Goal: Task Accomplishment & Management: Manage account settings

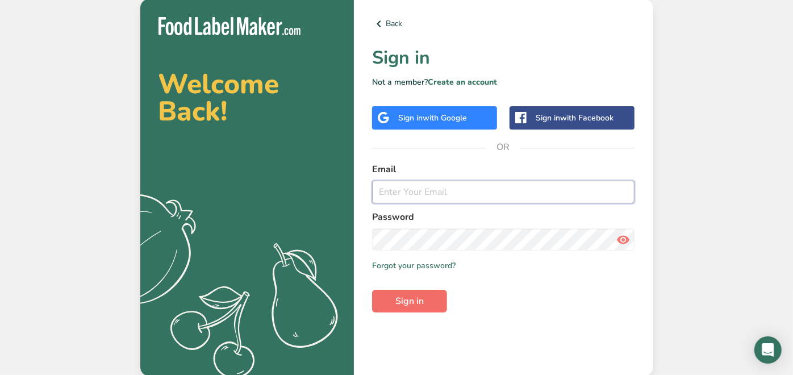
type input "[EMAIL_ADDRESS][DOMAIN_NAME]"
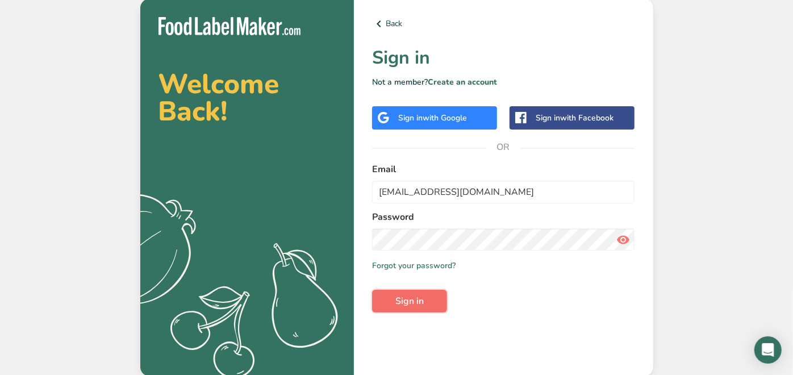
click at [420, 301] on span "Sign in" at bounding box center [409, 301] width 28 height 14
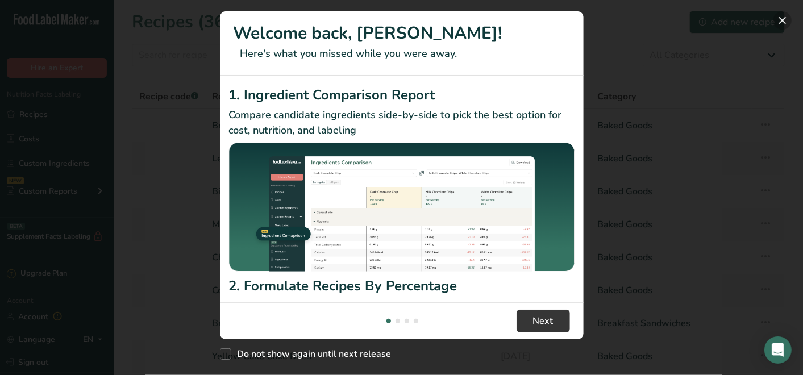
click at [782, 21] on button "New Features" at bounding box center [782, 20] width 18 height 18
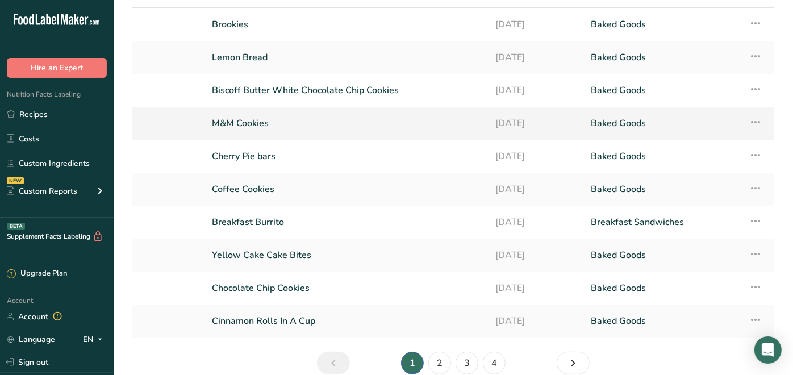
scroll to position [126, 0]
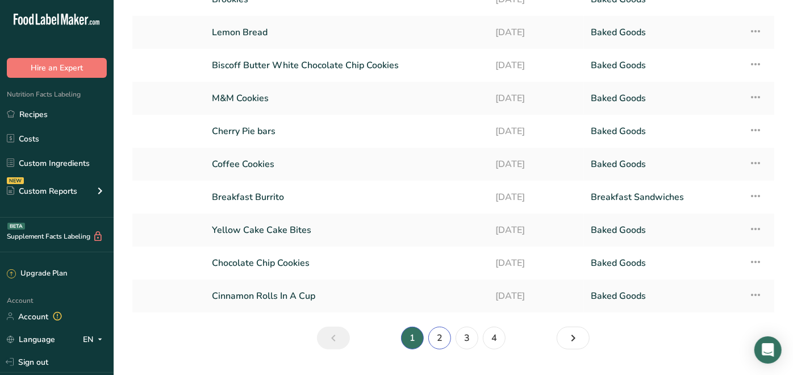
click at [441, 332] on link "2" at bounding box center [439, 338] width 23 height 23
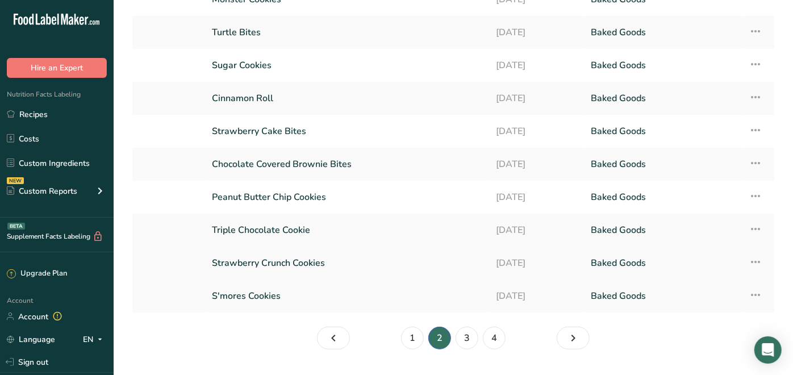
click at [757, 262] on icon at bounding box center [756, 262] width 14 height 20
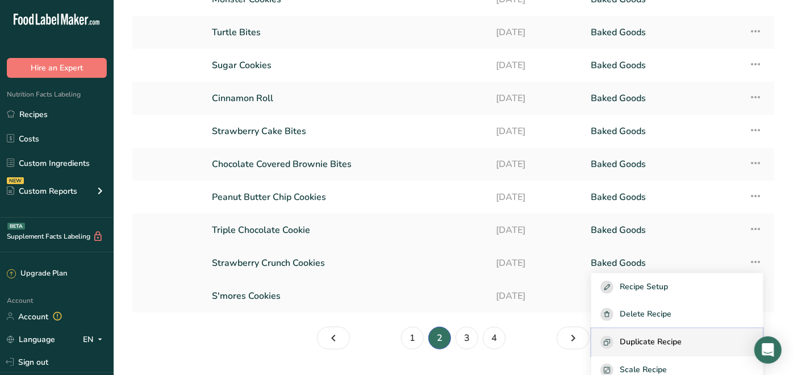
click at [682, 337] on span "Duplicate Recipe" at bounding box center [651, 342] width 62 height 13
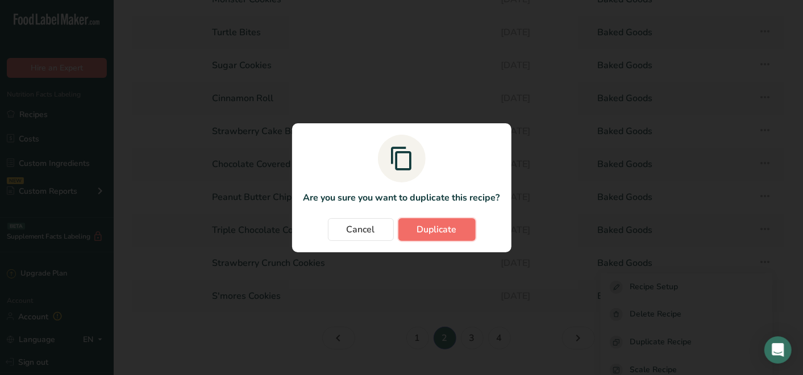
click at [407, 224] on button "Duplicate" at bounding box center [436, 229] width 77 height 23
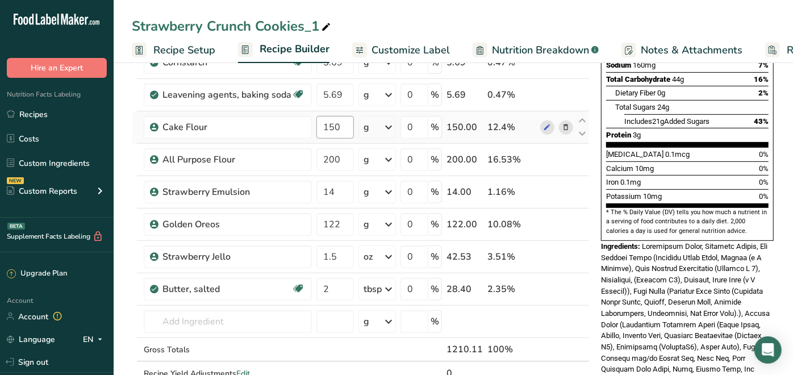
scroll to position [252, 0]
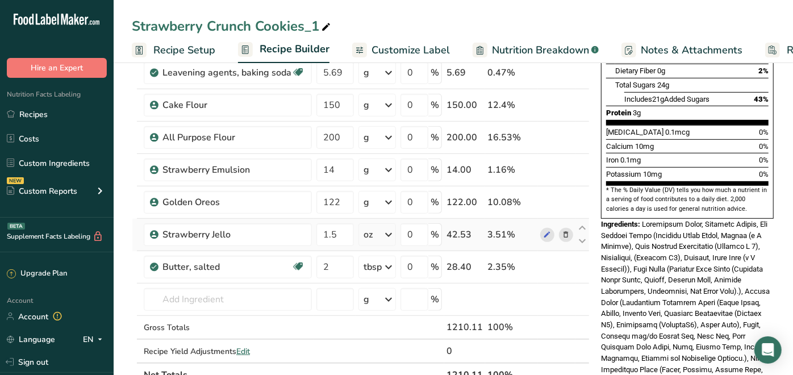
click at [562, 233] on icon at bounding box center [566, 235] width 8 height 12
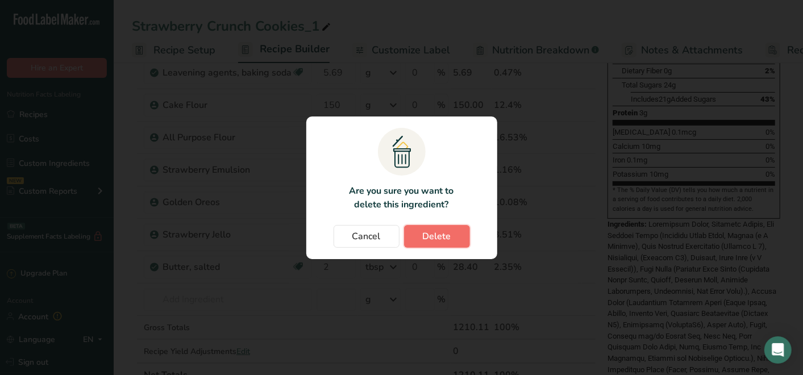
click at [458, 232] on button "Delete" at bounding box center [437, 236] width 66 height 23
type input "2"
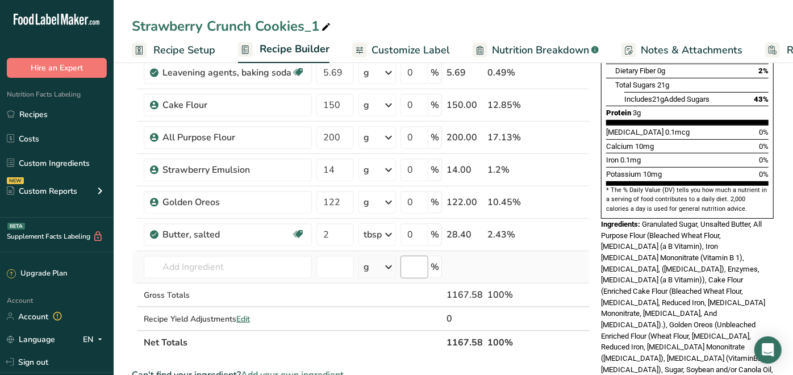
scroll to position [0, 0]
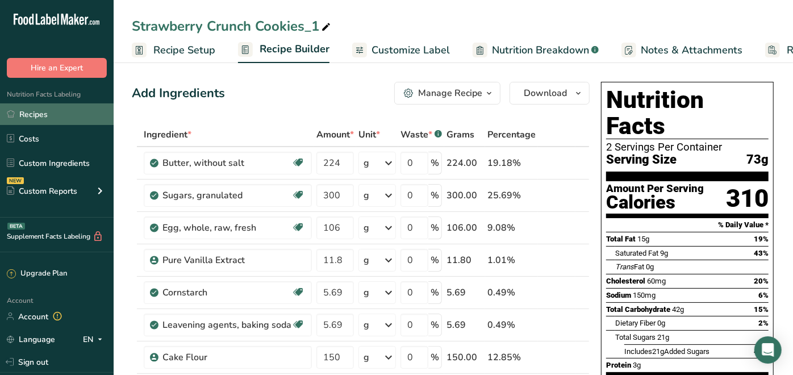
click at [42, 112] on link "Recipes" at bounding box center [57, 114] width 114 height 22
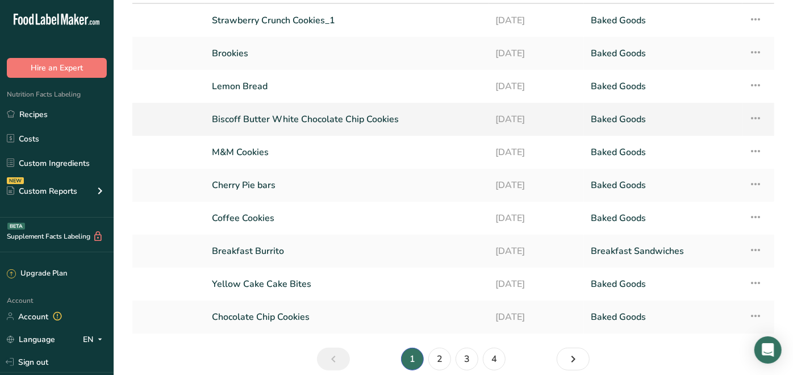
scroll to position [126, 0]
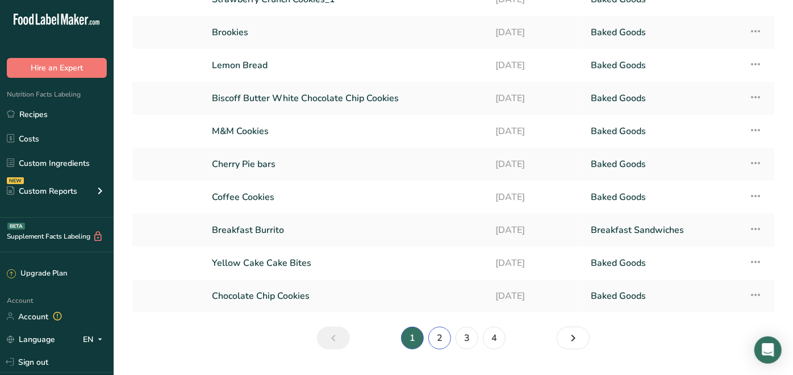
click at [438, 329] on link "2" at bounding box center [439, 338] width 23 height 23
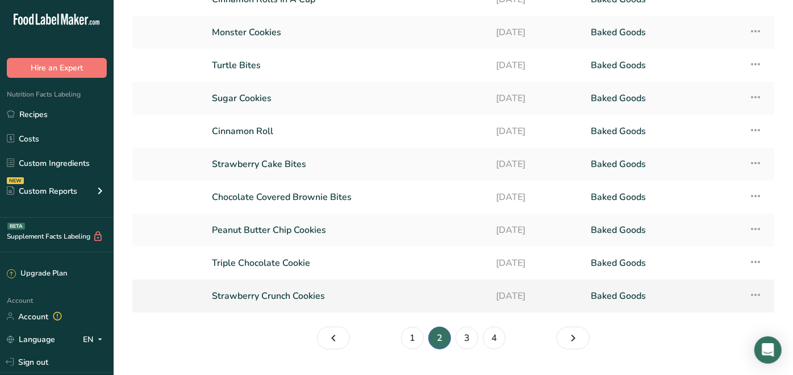
click at [749, 292] on icon at bounding box center [756, 295] width 14 height 20
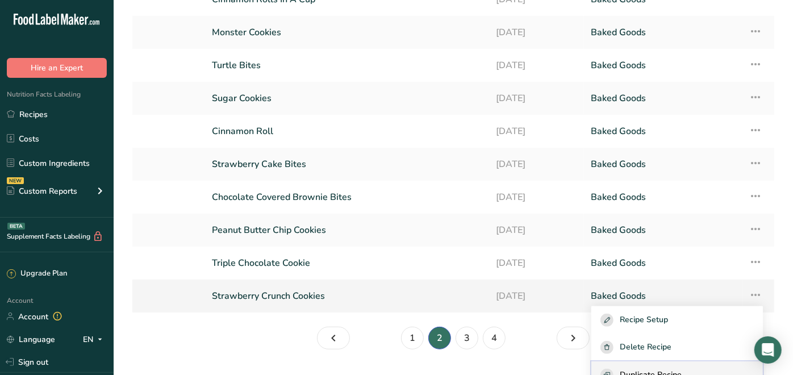
click at [644, 369] on span "Duplicate Recipe" at bounding box center [651, 375] width 62 height 13
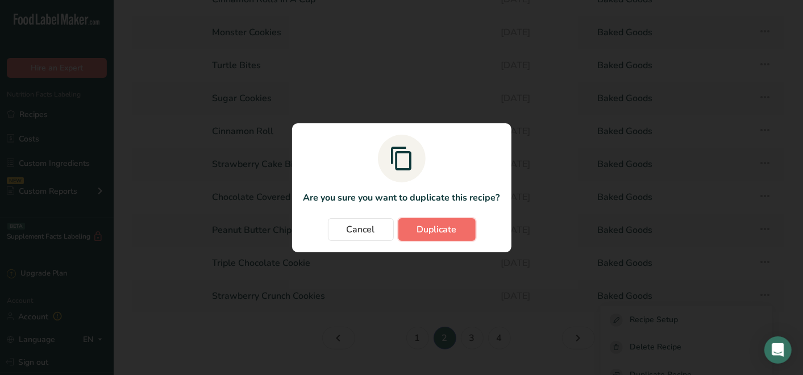
click at [453, 218] on button "Duplicate" at bounding box center [436, 229] width 77 height 23
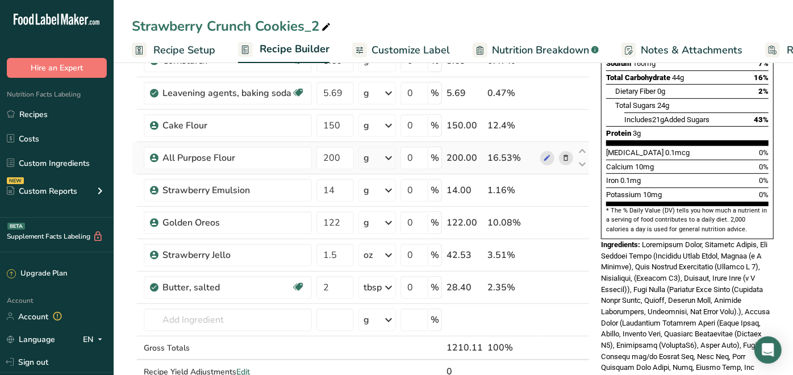
scroll to position [252, 0]
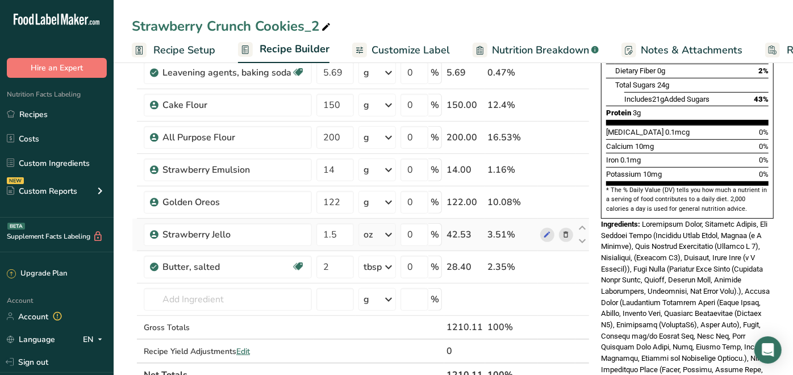
click at [563, 233] on icon at bounding box center [566, 235] width 8 height 12
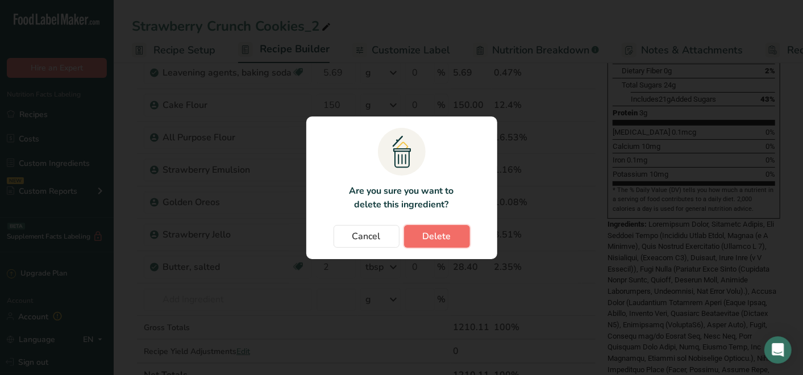
click at [433, 234] on span "Delete" at bounding box center [437, 236] width 28 height 14
type input "2"
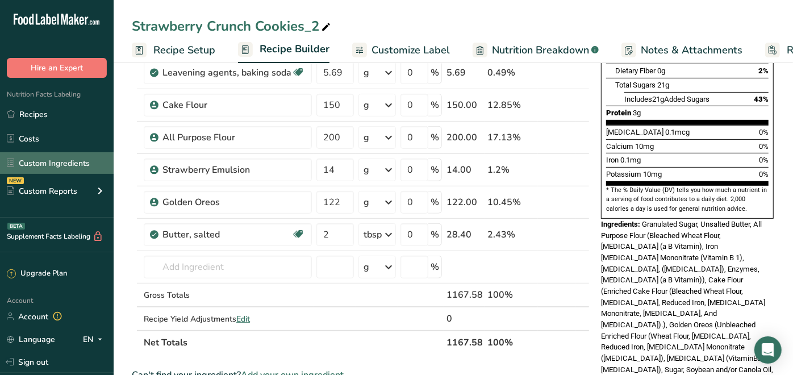
click at [44, 157] on link "Custom Ingredients" at bounding box center [57, 163] width 114 height 22
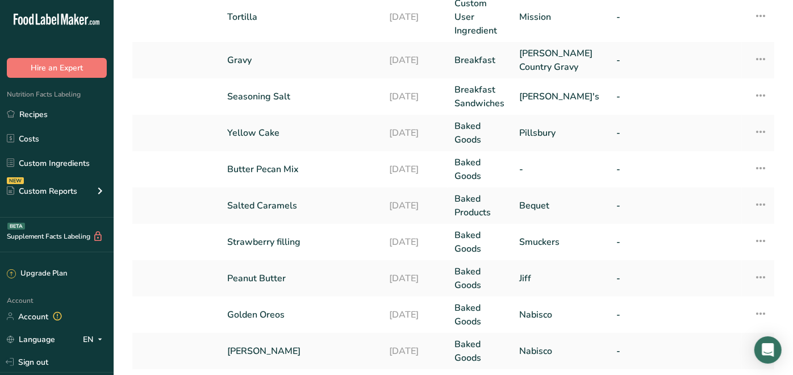
scroll to position [370, 0]
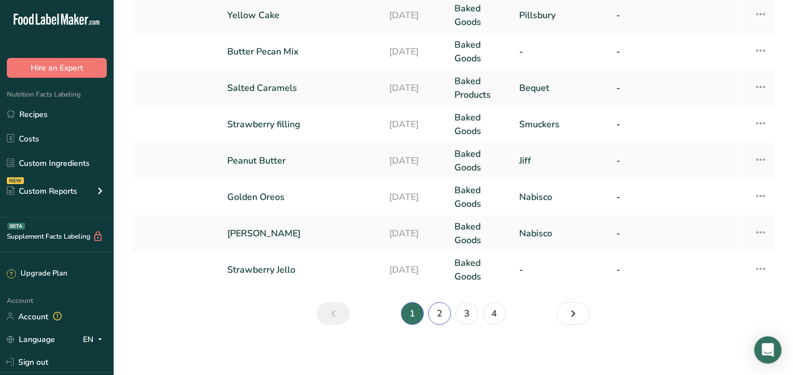
click at [444, 304] on link "2" at bounding box center [439, 313] width 23 height 23
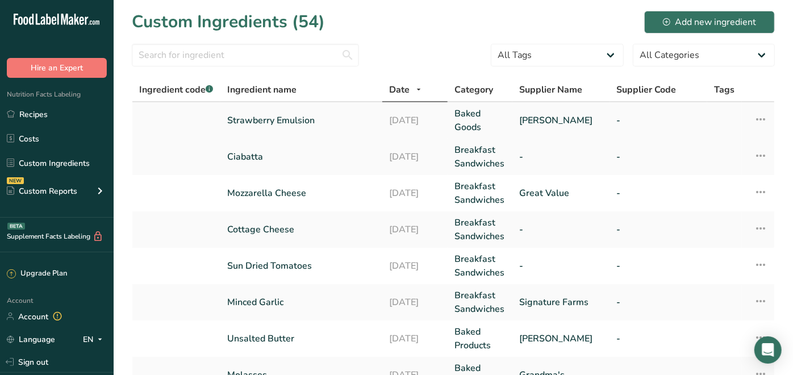
click at [276, 123] on link "Strawberry Emulsion" at bounding box center [301, 121] width 149 height 14
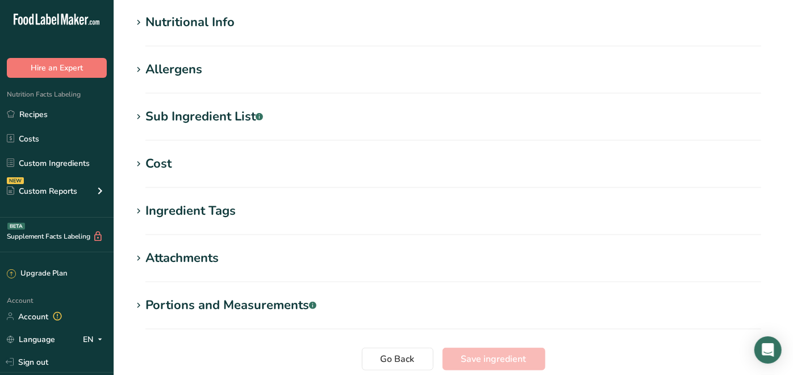
type input "Strawberry Emulsion"
type input "LorAnn"
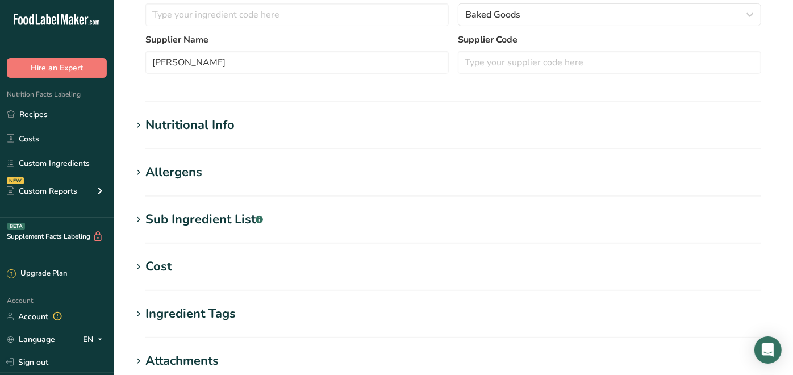
scroll to position [278, 0]
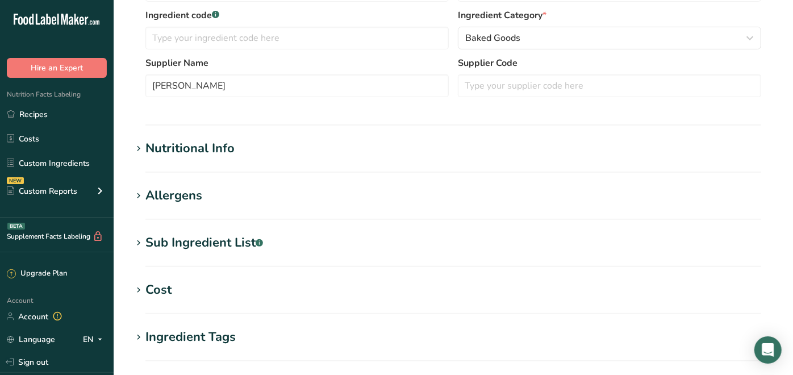
click at [218, 149] on div "Nutritional Info" at bounding box center [189, 148] width 89 height 19
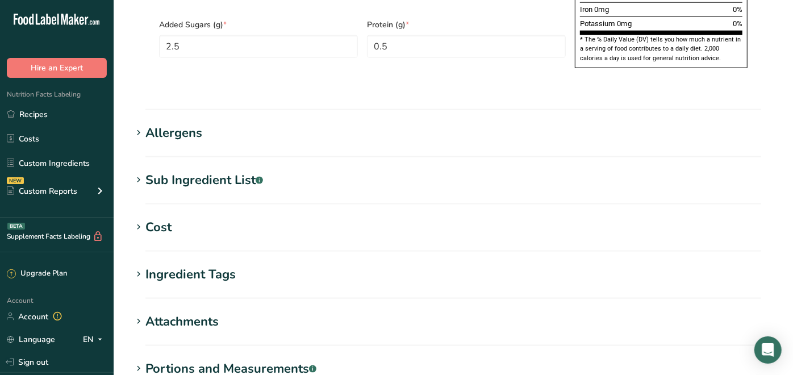
scroll to position [909, 0]
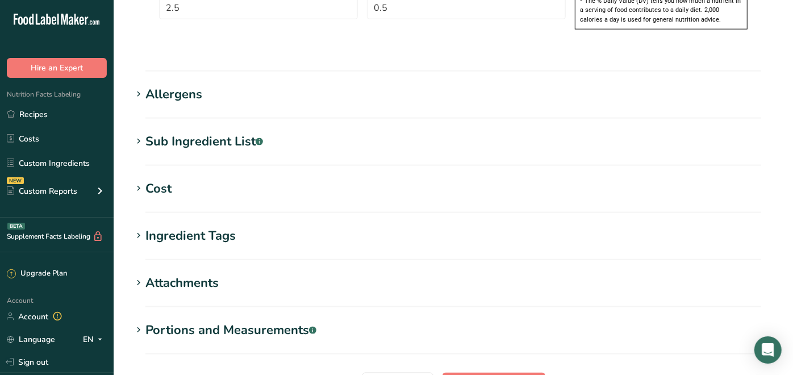
click at [172, 132] on div "Sub Ingredient List .a-a{fill:#347362;}.b-a{fill:#fff;}" at bounding box center [204, 141] width 118 height 19
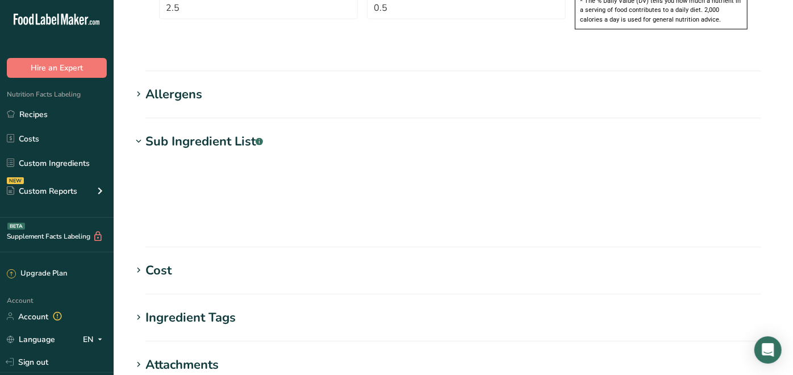
type textarea "Water, propylene glycol, natural and artificial flavors, triacetin, alcohol, be…"
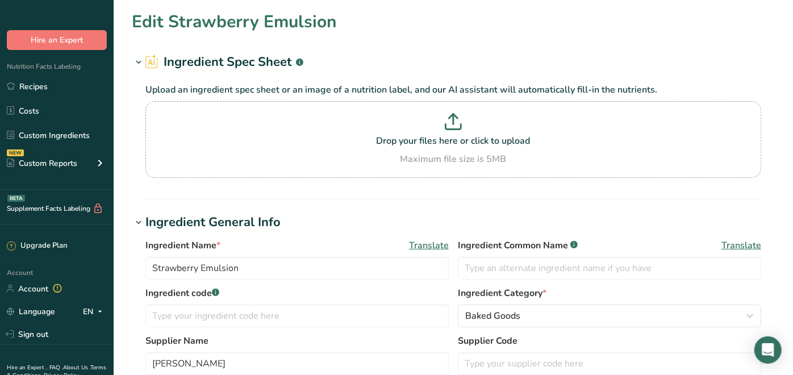
scroll to position [0, 0]
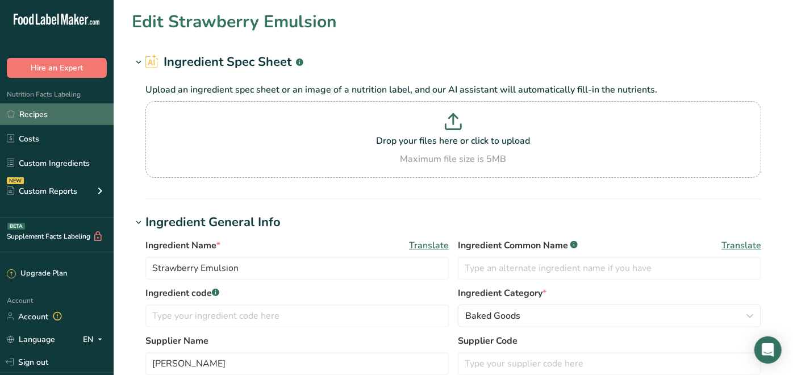
click at [43, 112] on link "Recipes" at bounding box center [57, 114] width 114 height 22
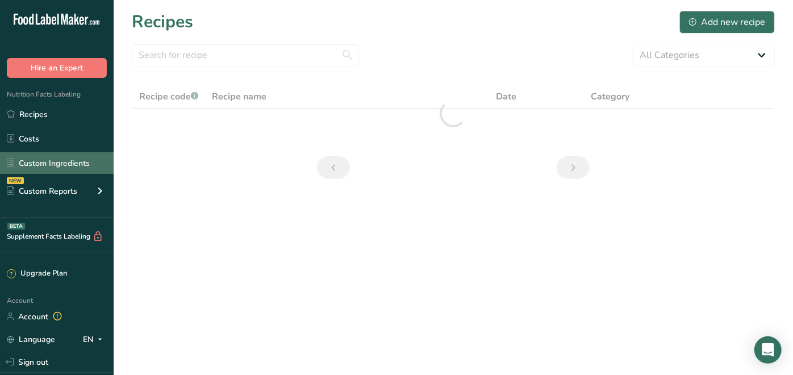
click at [64, 164] on link "Custom Ingredients" at bounding box center [57, 163] width 114 height 22
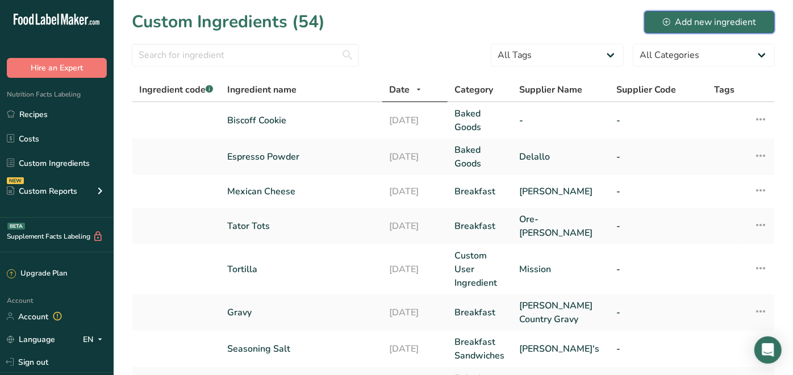
click at [727, 28] on div "Add new ingredient" at bounding box center [709, 22] width 93 height 14
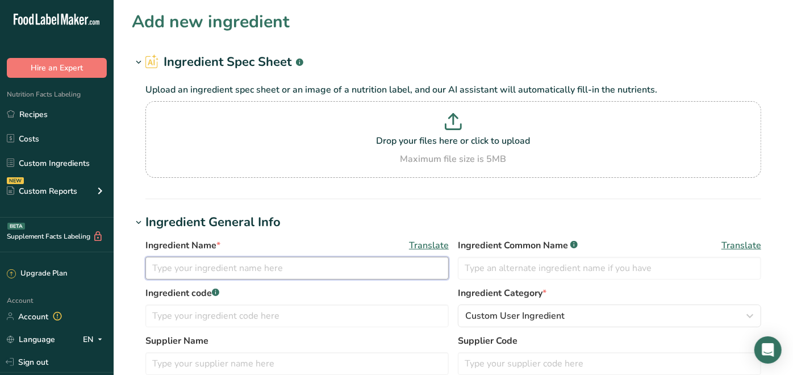
click at [215, 263] on input "text" at bounding box center [296, 268] width 303 height 23
type input "Lemon Emulsion"
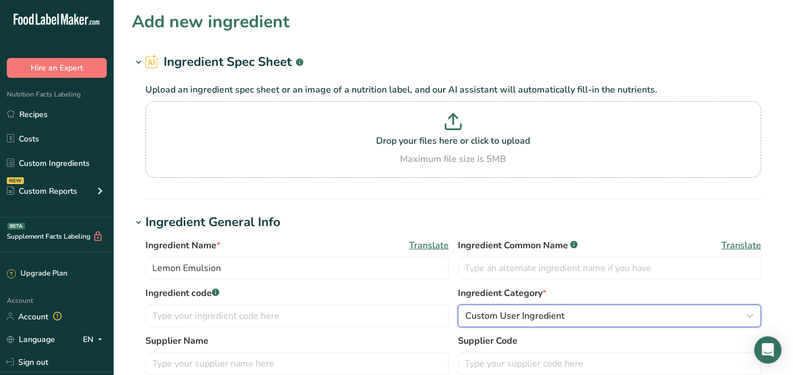
click at [540, 318] on span "Custom User Ingredient" at bounding box center [514, 316] width 99 height 14
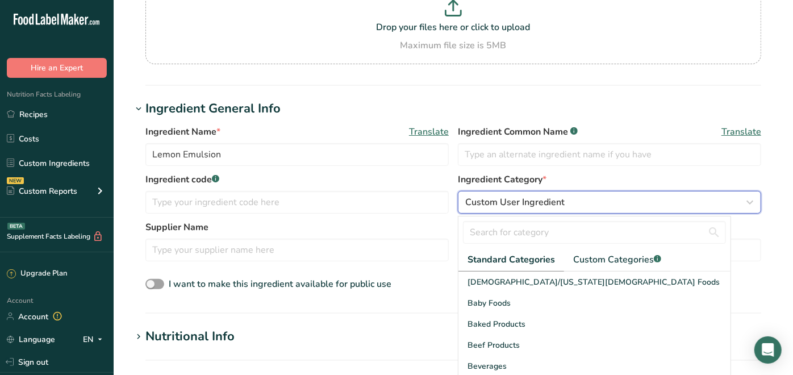
scroll to position [126, 0]
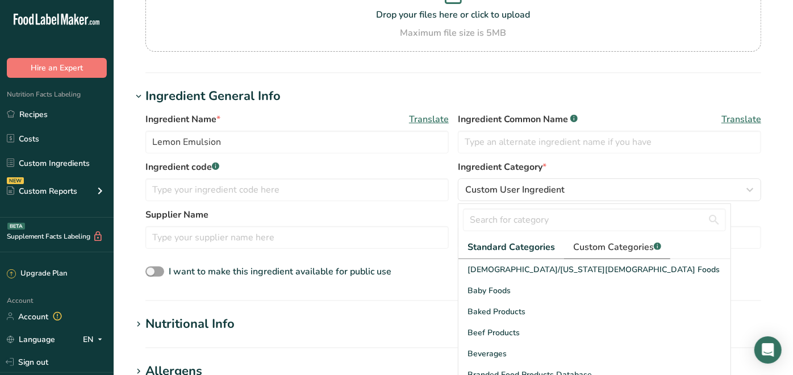
click at [628, 240] on span "Custom Categories .a-a{fill:#347362;}.b-a{fill:#fff;}" at bounding box center [617, 247] width 88 height 14
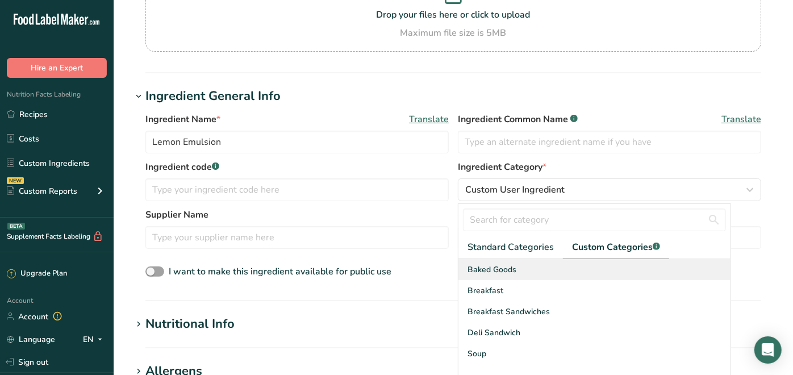
click at [485, 269] on span "Baked Goods" at bounding box center [491, 270] width 49 height 12
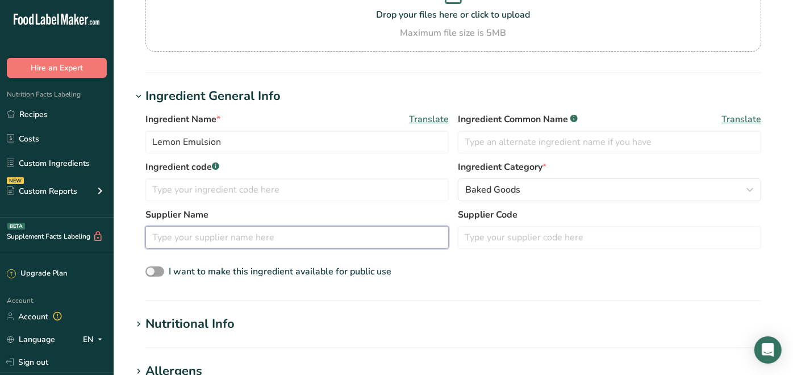
click at [315, 241] on input "text" at bounding box center [296, 237] width 303 height 23
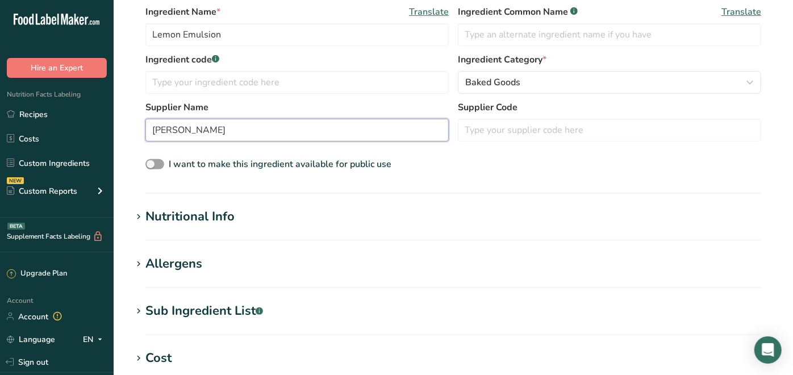
scroll to position [252, 0]
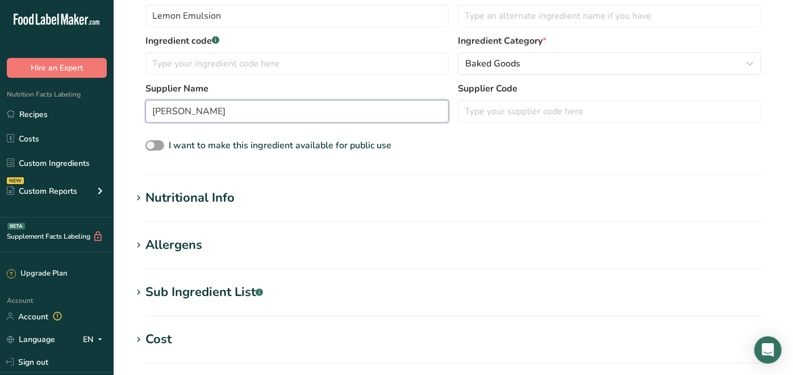
type input "LorAnn"
click at [220, 189] on div "Nutritional Info" at bounding box center [189, 198] width 89 height 19
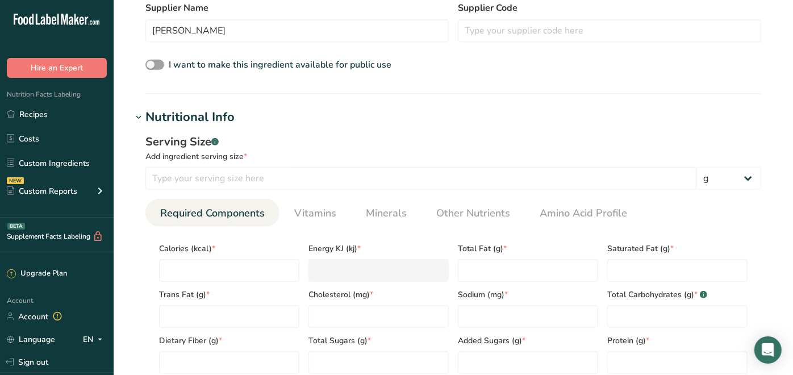
scroll to position [378, 0]
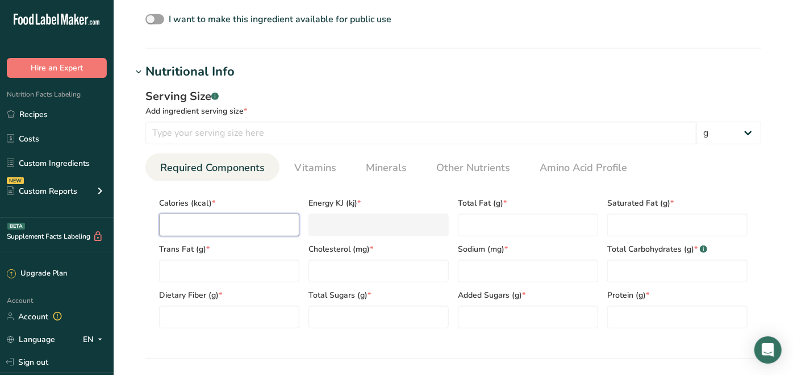
click at [293, 228] on input "number" at bounding box center [229, 225] width 140 height 23
type input "0"
type KJ "0"
type input "0"
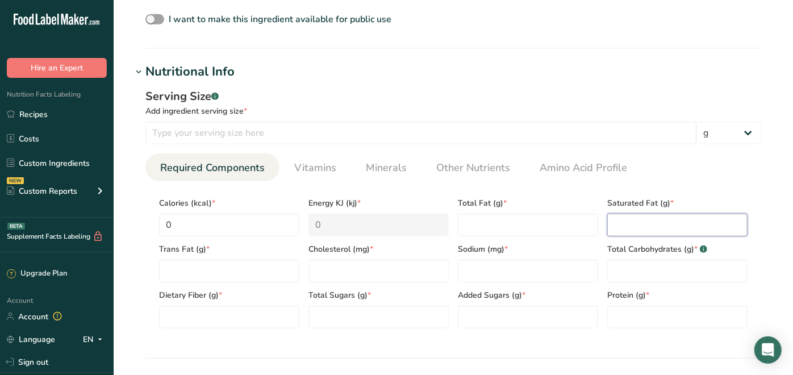
click at [620, 226] on Fat "number" at bounding box center [677, 225] width 140 height 23
type Fat "0.025"
click at [254, 269] on Fat "number" at bounding box center [229, 271] width 140 height 23
type Fat "0"
type input "0"
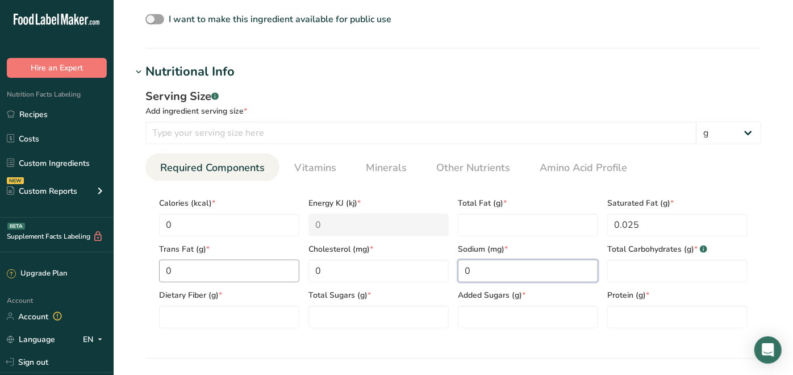
type input "0"
type Carbohydrates "2"
type Fiber "0"
type Sugars "0"
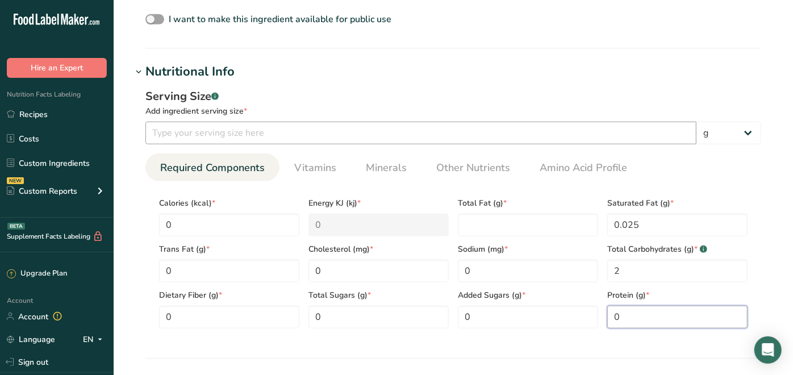
type input "0"
click at [249, 135] on input "number" at bounding box center [420, 133] width 551 height 23
click at [744, 130] on select "g kg mg mcg lb oz l mL fl oz tbsp tsp cup qt gallon" at bounding box center [728, 133] width 65 height 23
select select "17"
click at [696, 122] on select "g kg mg mcg lb oz l mL fl oz tbsp tsp cup qt gallon" at bounding box center [728, 133] width 65 height 23
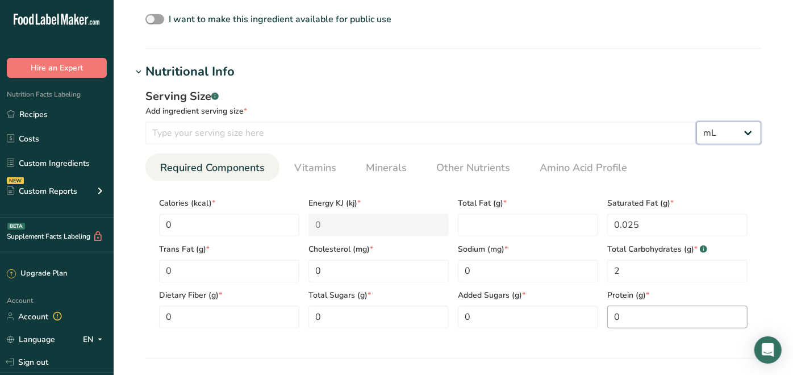
select select "22"
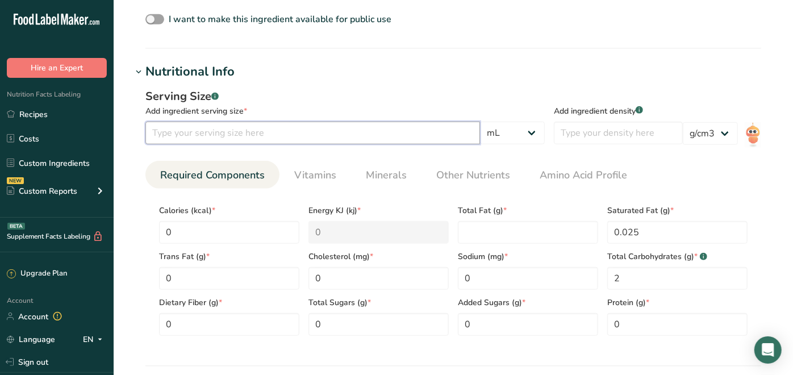
click at [235, 137] on input "number" at bounding box center [312, 133] width 335 height 23
type input "1"
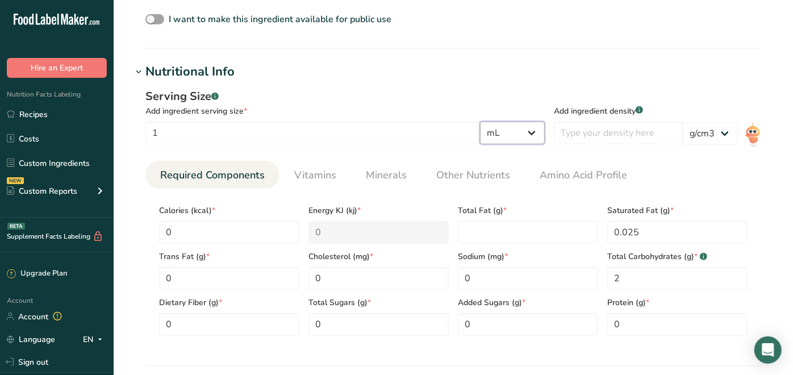
click at [545, 131] on select "g kg mg mcg lb oz l mL fl oz tbsp tsp cup qt gallon" at bounding box center [512, 133] width 65 height 23
select select "20"
click at [490, 122] on select "g kg mg mcg lb oz l mL fl oz tbsp tsp cup qt gallon" at bounding box center [512, 133] width 65 height 23
click at [462, 65] on h1 "Nutritional Info" at bounding box center [453, 71] width 643 height 19
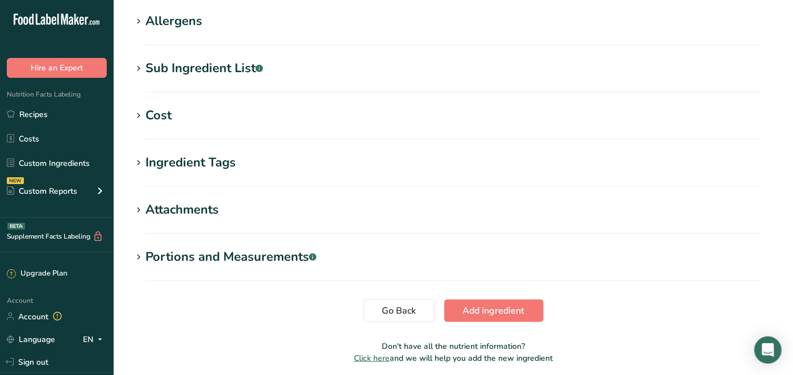
scroll to position [519, 0]
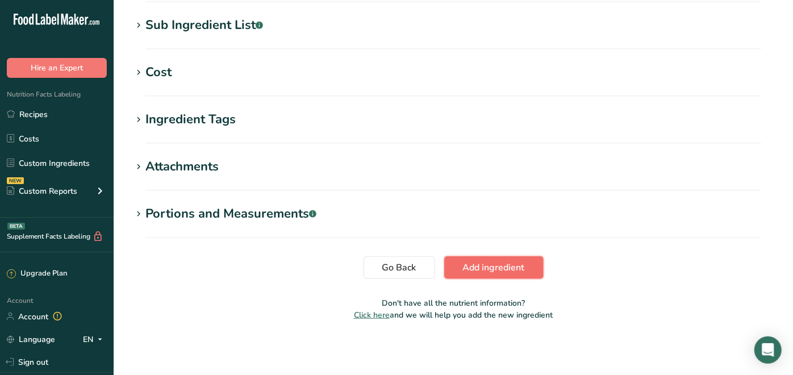
click at [488, 269] on span "Add ingredient" at bounding box center [494, 268] width 62 height 14
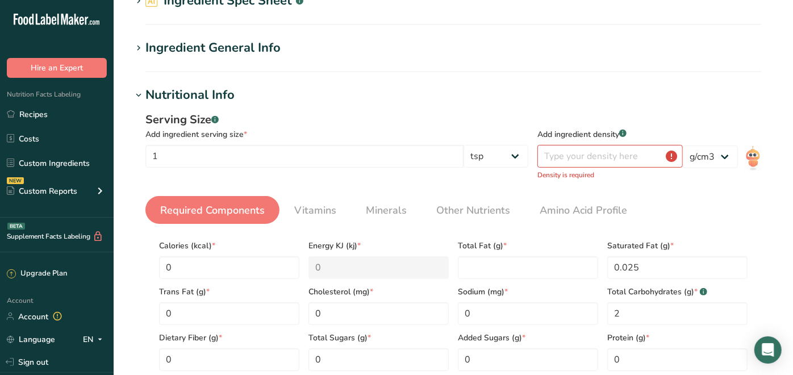
scroll to position [61, 0]
click at [615, 193] on div "Serving Size .a-a{fill:#347362;}.b-a{fill:#fff;} Add ingredient serving size * …" at bounding box center [453, 246] width 643 height 282
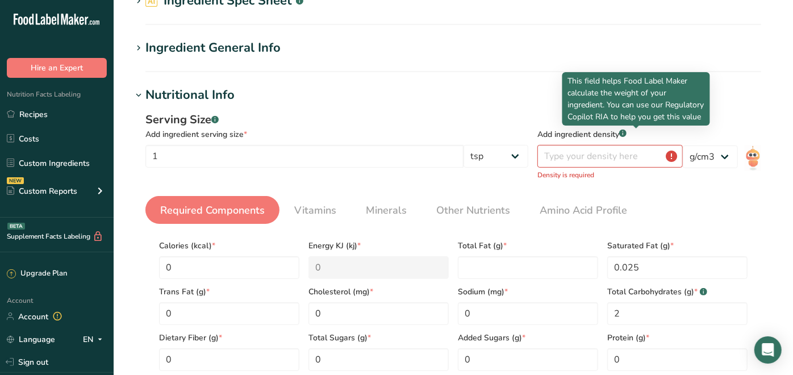
click at [627, 134] on rect at bounding box center [622, 133] width 7 height 7
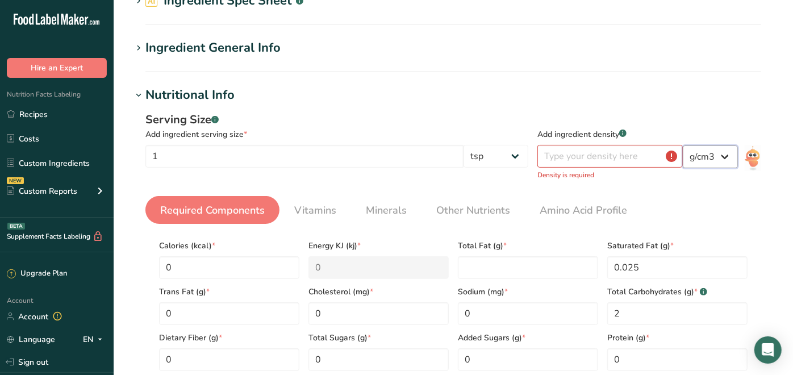
click at [720, 156] on select "lb/ft3 g/cm3" at bounding box center [710, 156] width 55 height 23
click at [683, 145] on select "lb/ft3 g/cm3" at bounding box center [710, 156] width 55 height 23
click at [702, 193] on div "Serving Size .a-a{fill:#347362;}.b-a{fill:#fff;} Add ingredient serving size * …" at bounding box center [453, 246] width 643 height 282
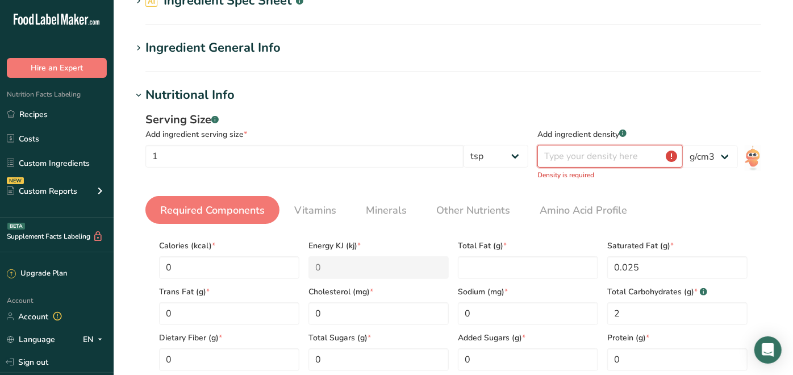
click at [646, 155] on input "number" at bounding box center [609, 156] width 145 height 23
type input "1"
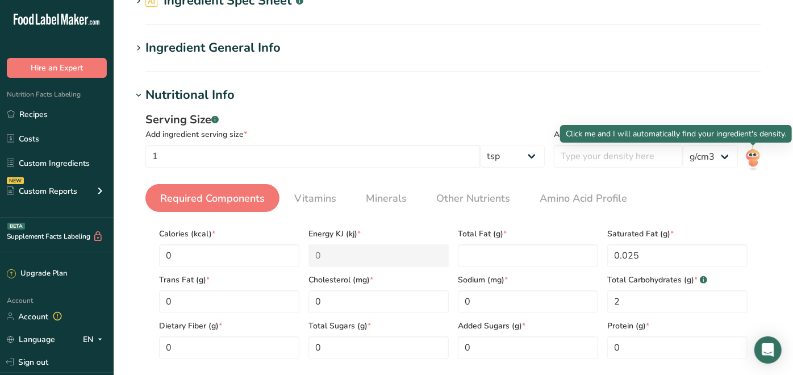
click at [755, 156] on img at bounding box center [753, 158] width 16 height 26
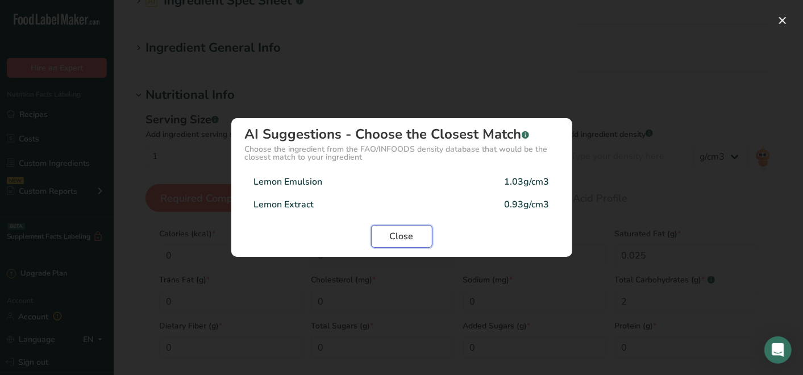
click at [415, 228] on button "Close" at bounding box center [401, 236] width 61 height 23
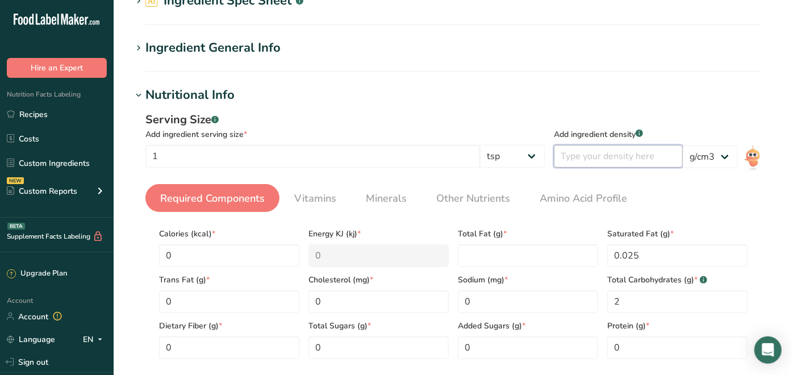
click at [613, 154] on input "number" at bounding box center [618, 156] width 129 height 23
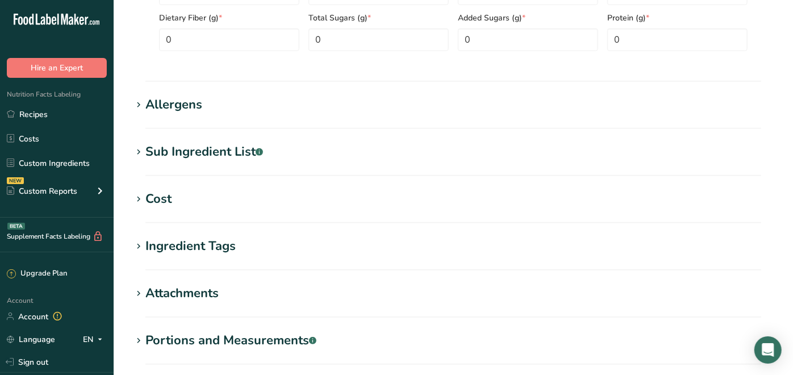
scroll to position [496, 0]
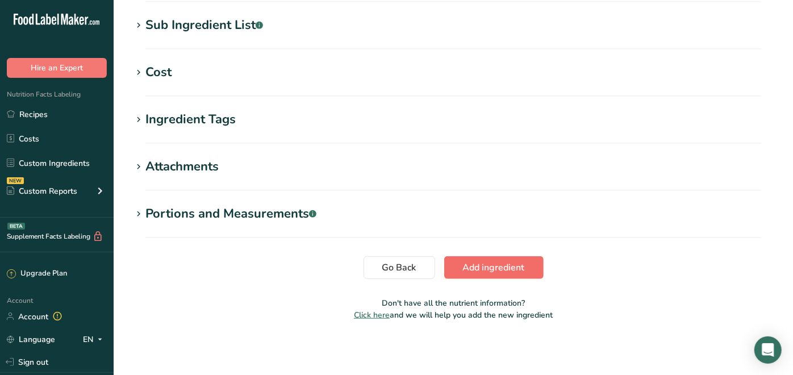
type input "1.0299"
click at [511, 264] on span "Add ingredient" at bounding box center [494, 268] width 62 height 14
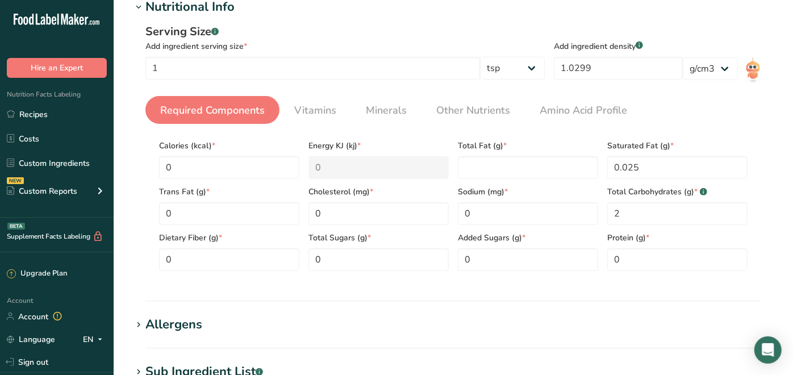
scroll to position [147, 0]
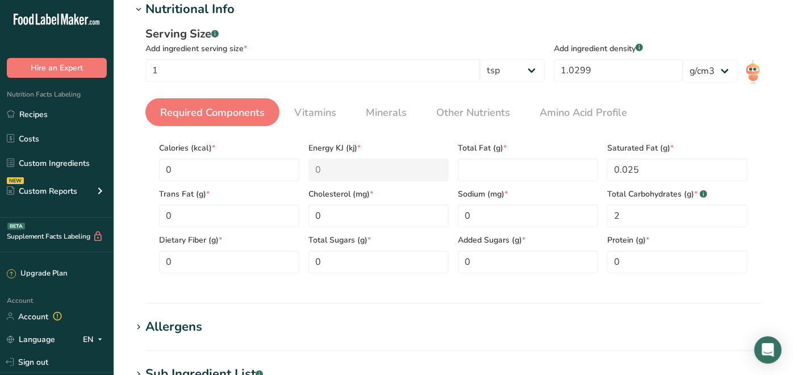
click at [700, 135] on div "Saturated Fat (g) * 0.025" at bounding box center [677, 158] width 149 height 46
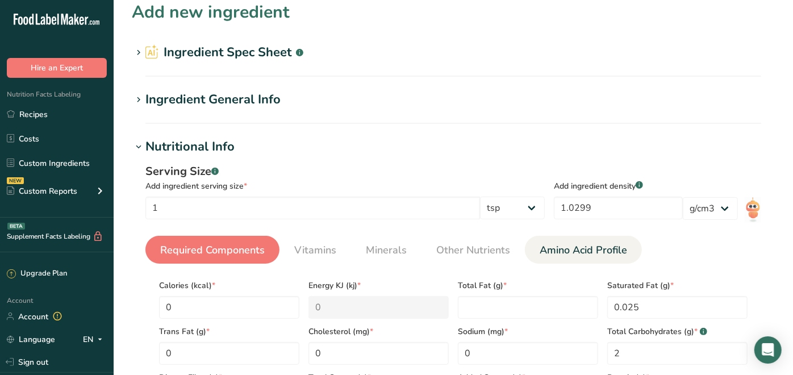
scroll to position [0, 0]
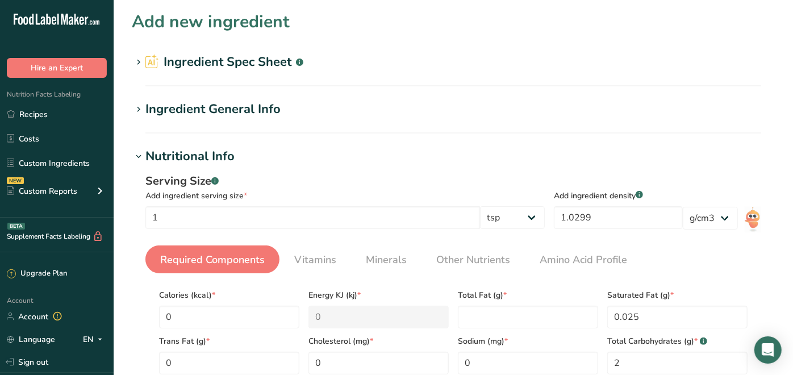
click at [148, 117] on div "Ingredient General Info" at bounding box center [212, 109] width 135 height 19
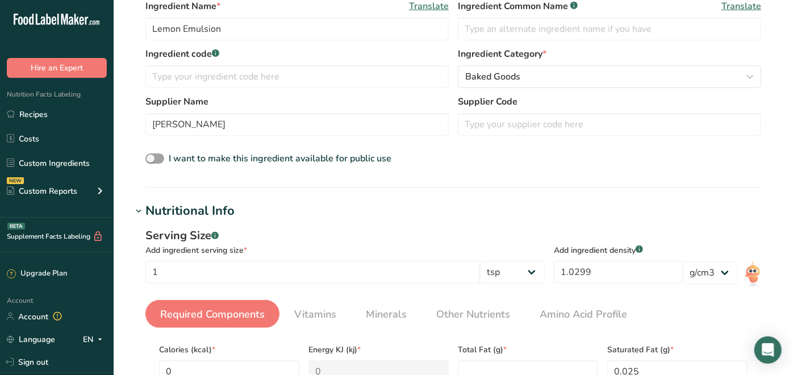
scroll to position [252, 0]
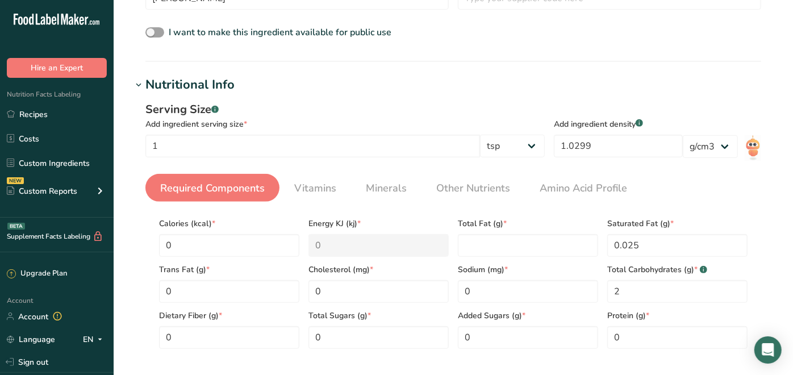
click at [328, 222] on span "Energy KJ (kj) *" at bounding box center [378, 224] width 140 height 12
click at [172, 235] on input "0" at bounding box center [229, 245] width 140 height 23
click at [775, 204] on section "Add new ingredient Ingredient Spec Sheet .a-a{fill:#347362;}.b-a{fill:#fff;} Up…" at bounding box center [453, 256] width 679 height 1016
click at [536, 241] on Fat "number" at bounding box center [528, 245] width 140 height 23
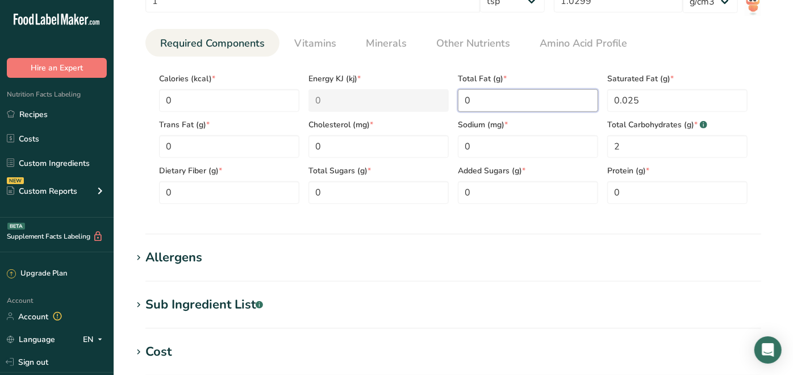
scroll to position [677, 0]
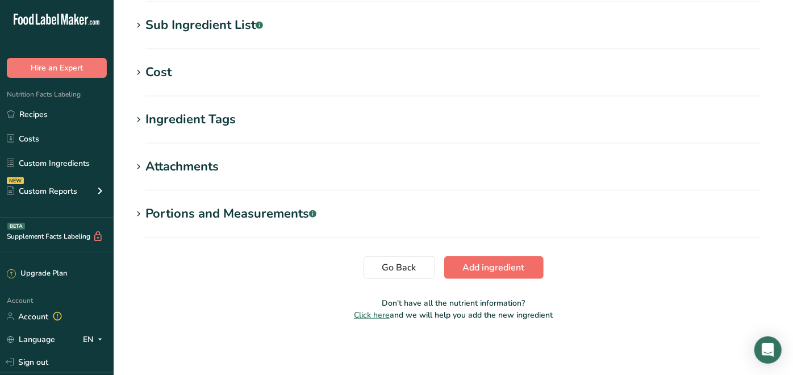
type Fat "0"
click at [521, 265] on span "Add ingredient" at bounding box center [494, 268] width 62 height 14
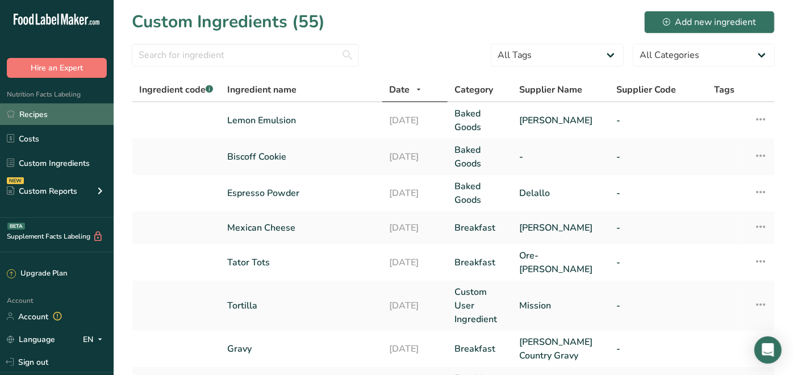
click at [58, 111] on link "Recipes" at bounding box center [57, 114] width 114 height 22
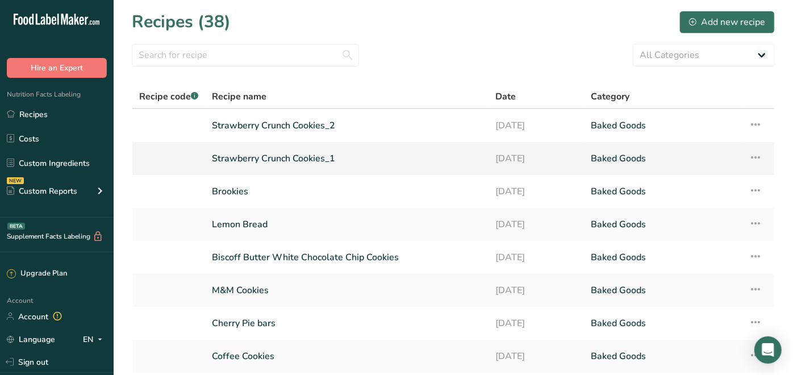
click at [757, 159] on icon at bounding box center [756, 157] width 14 height 20
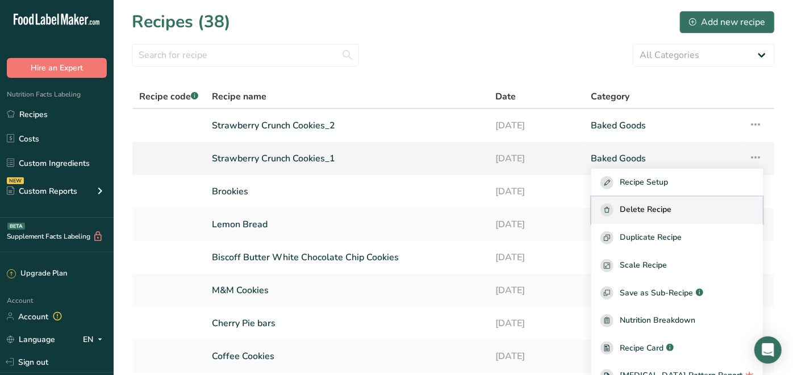
click at [693, 211] on div "Delete Recipe" at bounding box center [676, 209] width 153 height 13
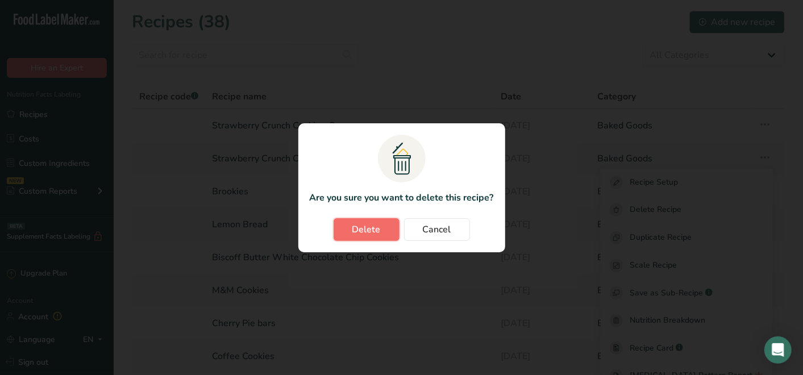
click at [373, 229] on span "Delete" at bounding box center [366, 230] width 28 height 14
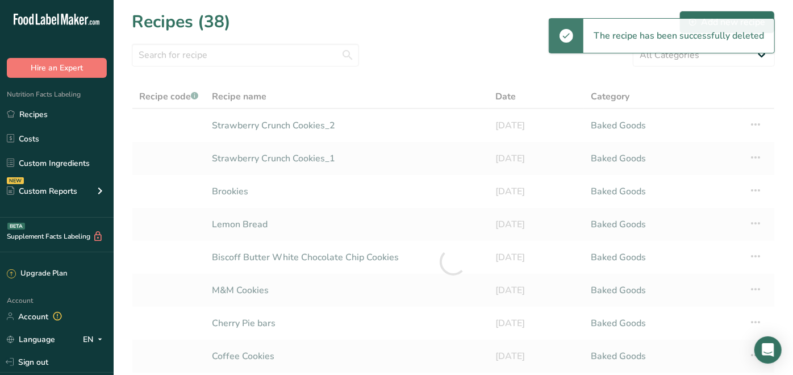
click at [284, 128] on div at bounding box center [453, 262] width 643 height 354
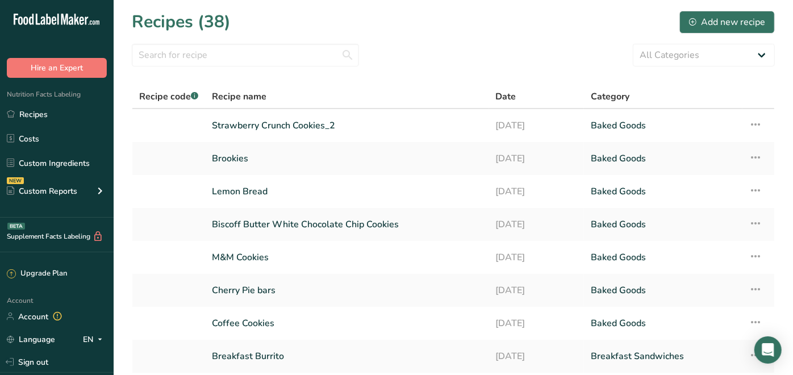
click at [284, 128] on link "Strawberry Crunch Cookies_2" at bounding box center [347, 126] width 270 height 24
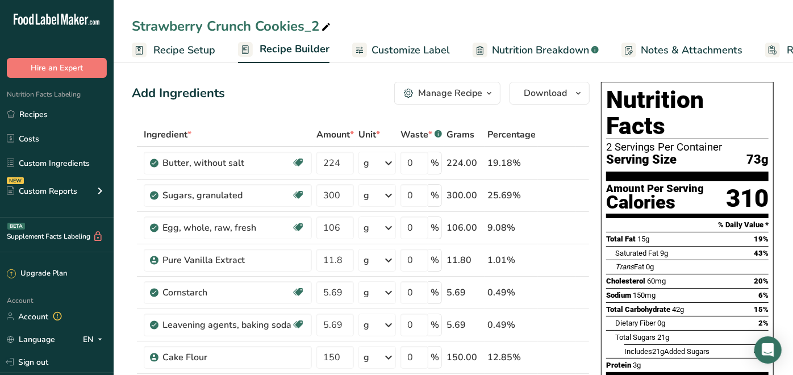
click at [323, 27] on icon at bounding box center [326, 27] width 10 height 16
type input "S"
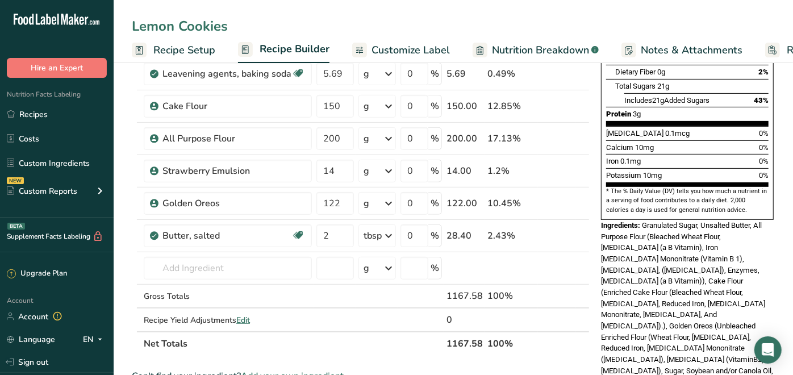
scroll to position [252, 0]
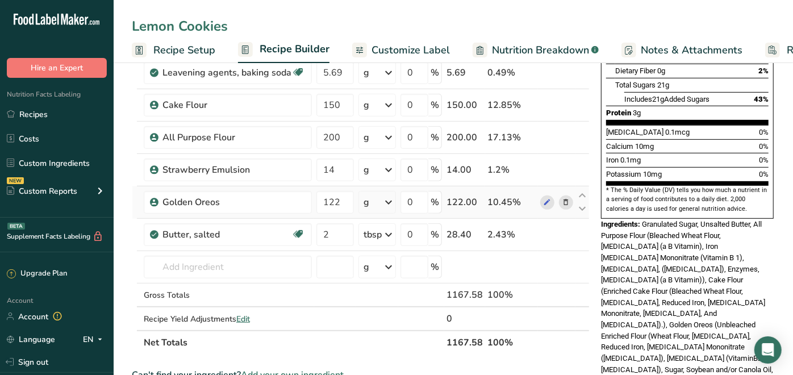
type input "Lemon Cookies"
click at [391, 208] on icon at bounding box center [389, 202] width 14 height 20
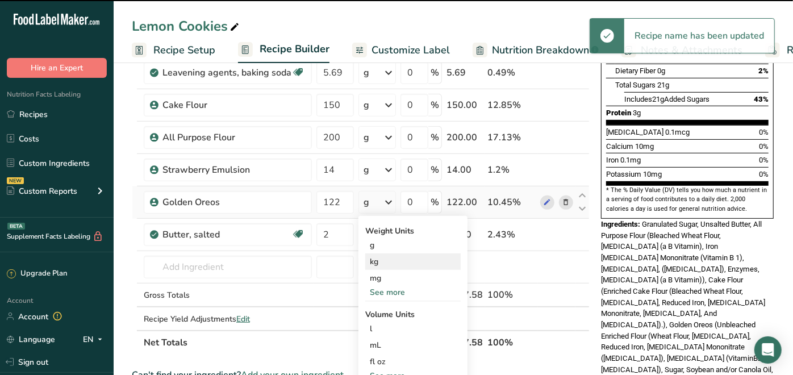
scroll to position [378, 0]
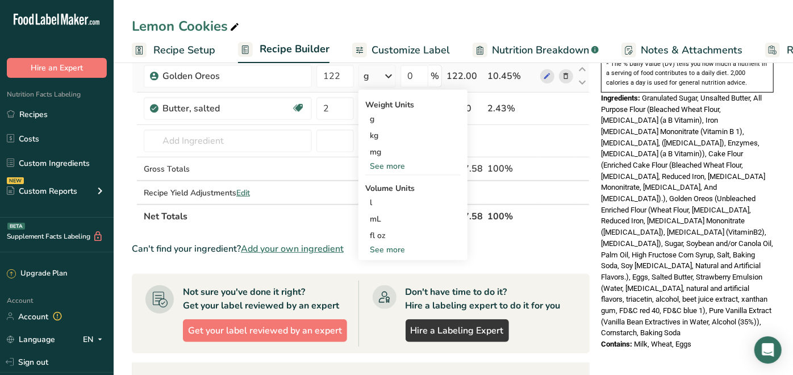
click at [386, 245] on div "See more" at bounding box center [412, 250] width 95 height 12
select select "22"
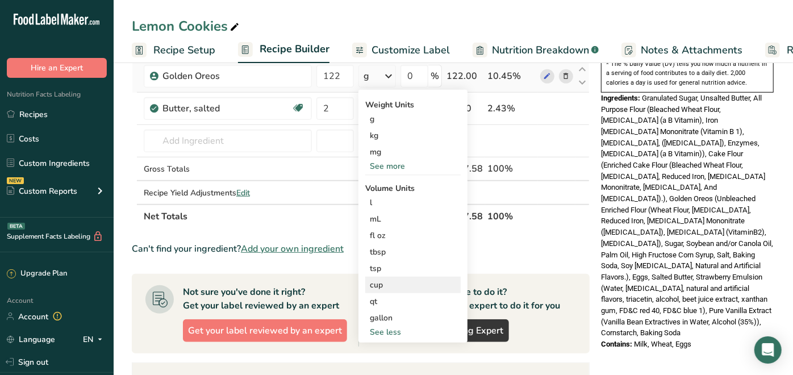
click at [381, 279] on div "cup" at bounding box center [413, 285] width 86 height 12
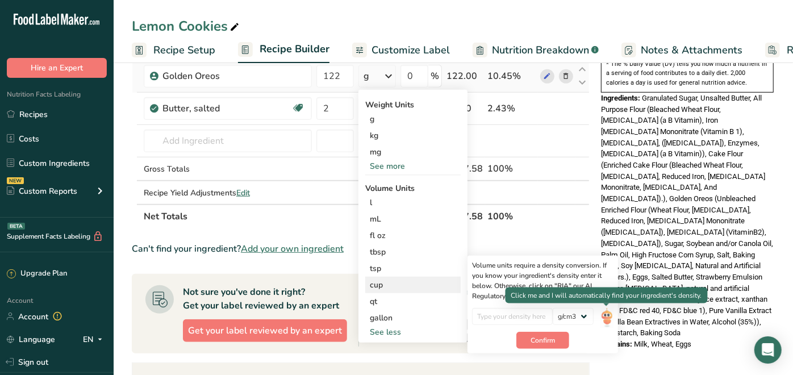
click at [608, 313] on img at bounding box center [606, 318] width 12 height 20
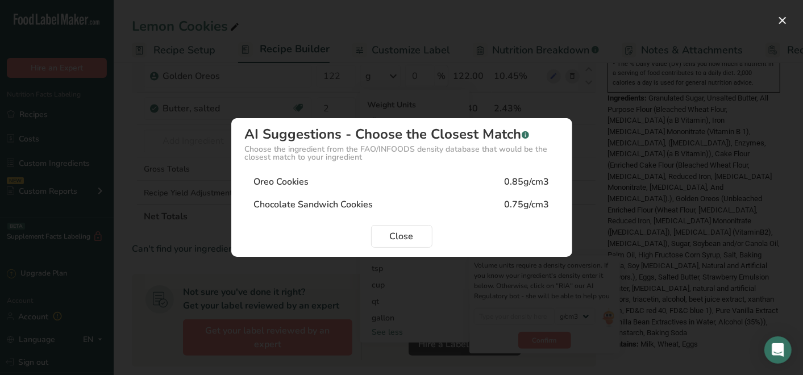
click at [298, 177] on div "Oreo Cookies" at bounding box center [281, 182] width 55 height 14
type input "0.85"
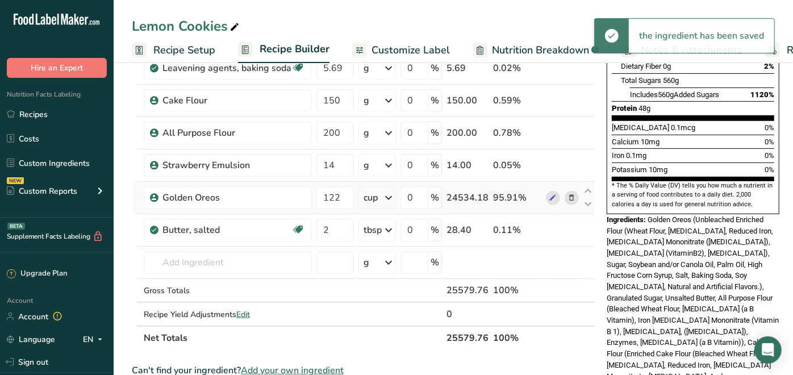
scroll to position [252, 0]
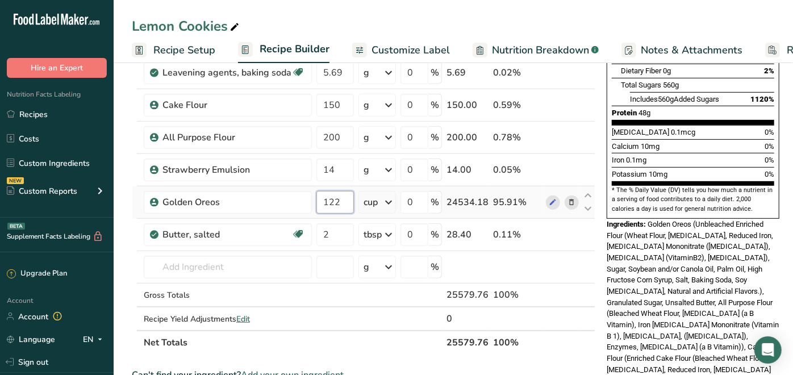
click at [343, 198] on input "122" at bounding box center [334, 202] width 37 height 23
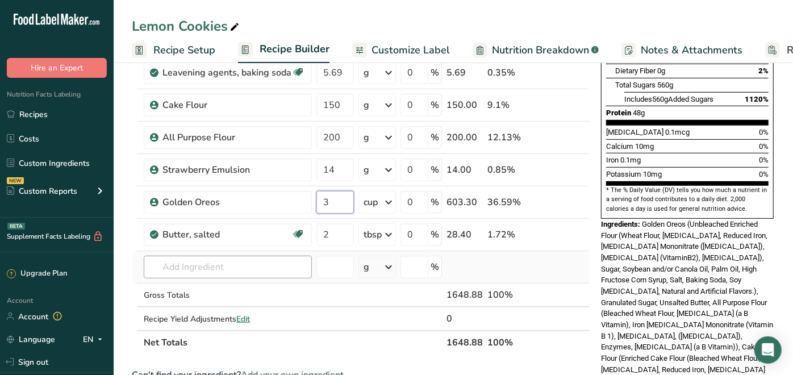
type input "3"
click at [223, 265] on div "Ingredient * Amount * Unit * Waste * .a-a{fill:#347362;}.b-a{fill:#fff;} Grams …" at bounding box center [361, 112] width 458 height 484
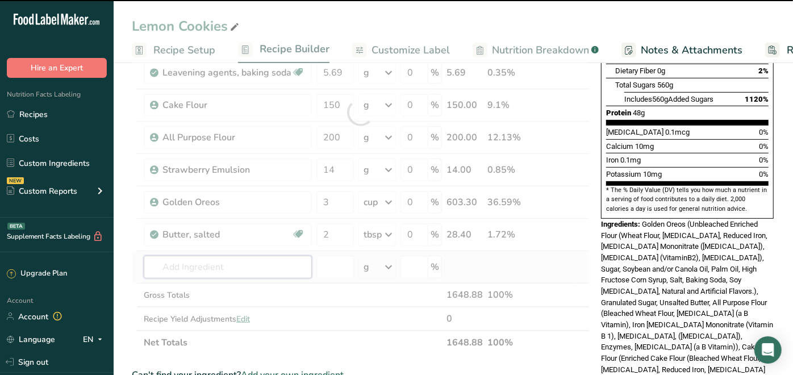
type input "L"
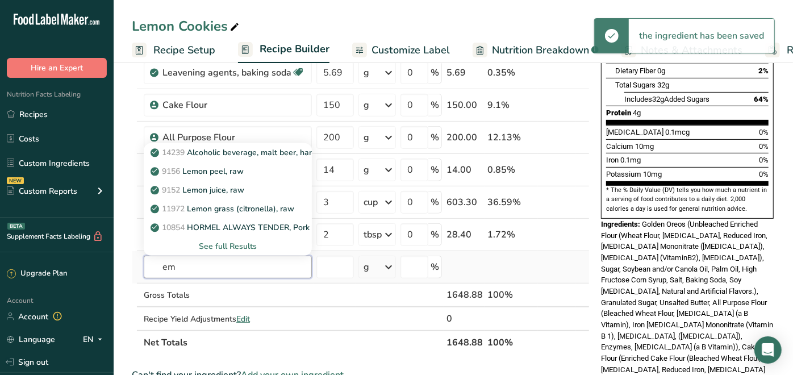
type input "e"
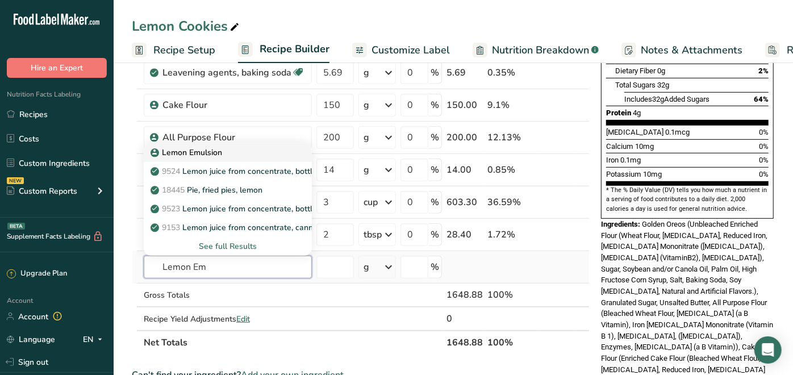
type input "Lemon Em"
click at [180, 150] on p "Lemon Emulsion" at bounding box center [187, 153] width 69 height 12
type input "Lemon Emulsion"
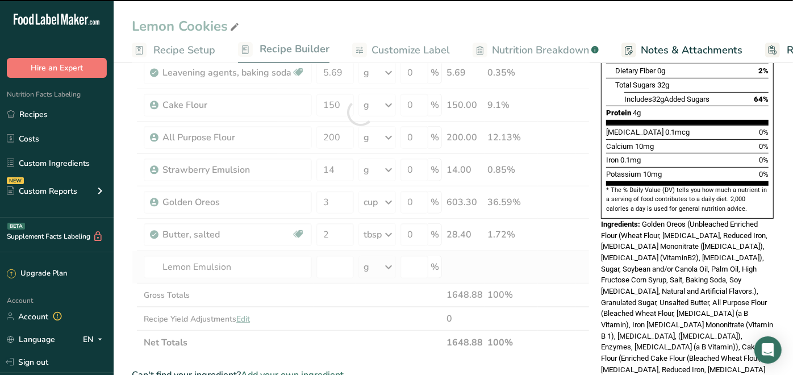
type input "0"
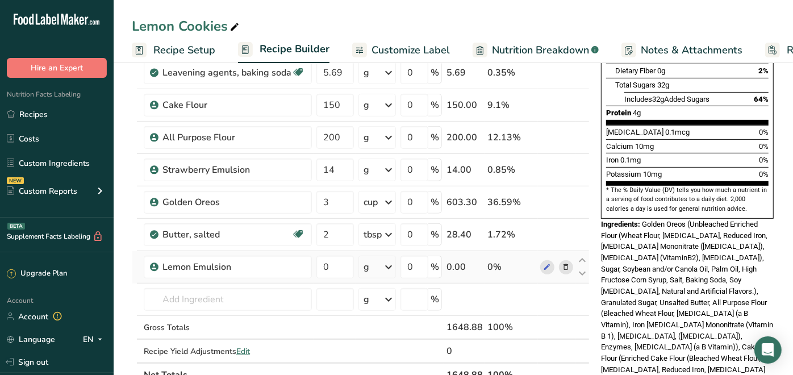
click at [390, 268] on icon at bounding box center [389, 267] width 14 height 20
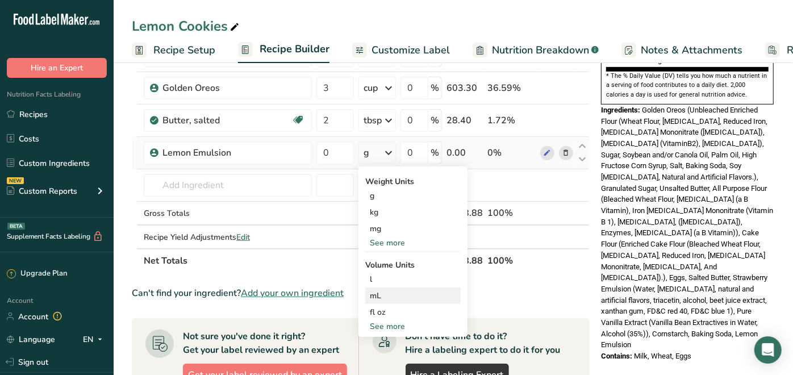
scroll to position [378, 0]
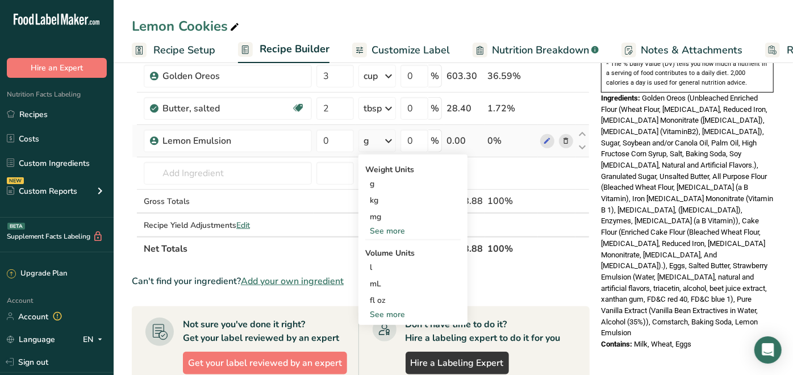
click at [400, 227] on div "See more" at bounding box center [412, 231] width 95 height 12
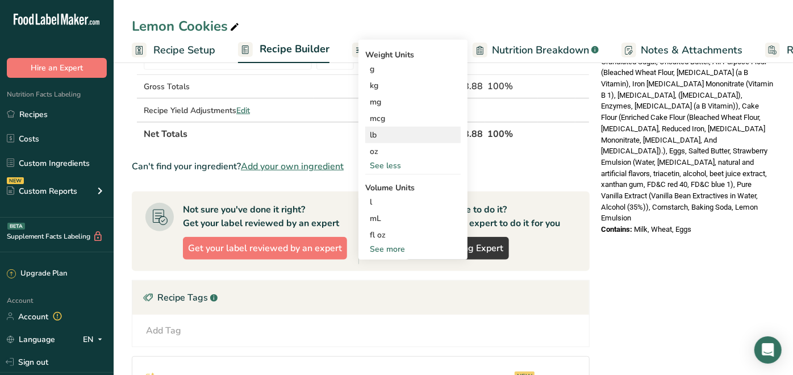
scroll to position [504, 0]
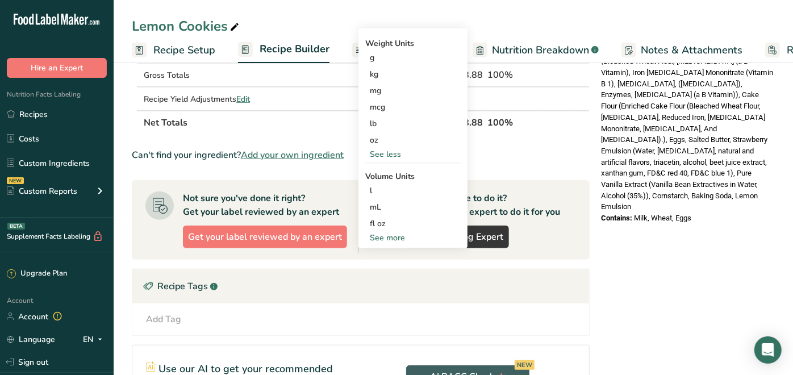
click at [393, 232] on div "See more" at bounding box center [412, 238] width 95 height 12
click at [383, 252] on div "tsp" at bounding box center [413, 256] width 86 height 12
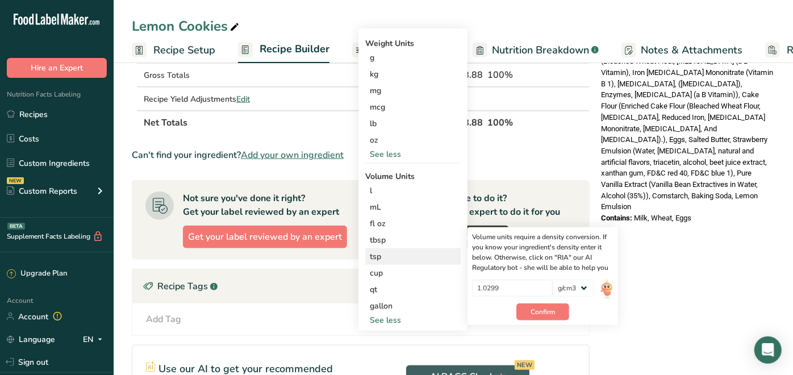
click at [377, 253] on div "tsp" at bounding box center [413, 256] width 86 height 12
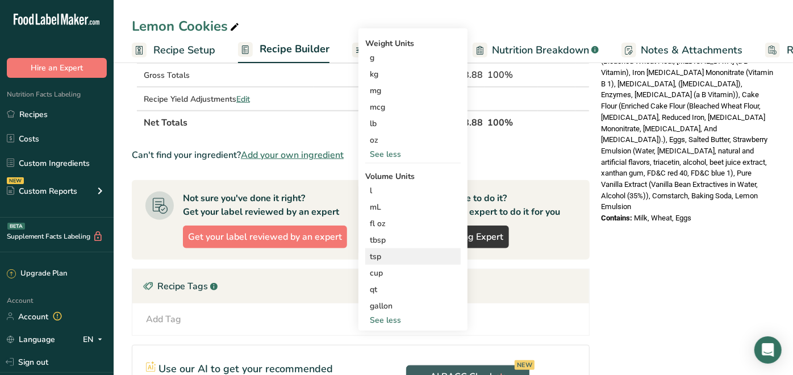
click at [377, 253] on div "tsp" at bounding box center [413, 256] width 86 height 12
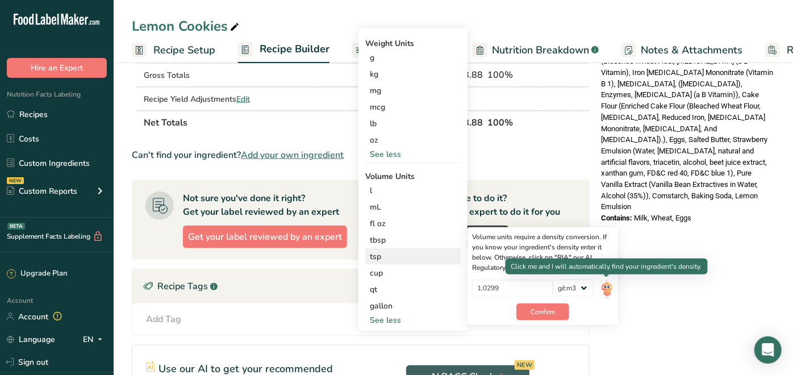
click at [607, 289] on img at bounding box center [606, 289] width 12 height 20
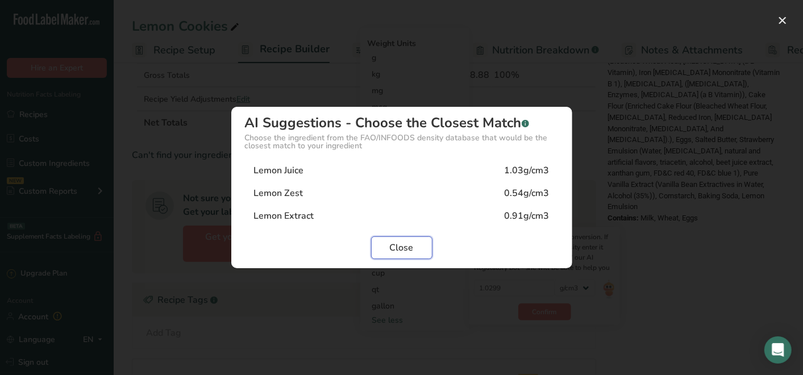
click at [393, 244] on span "Close" at bounding box center [402, 248] width 24 height 14
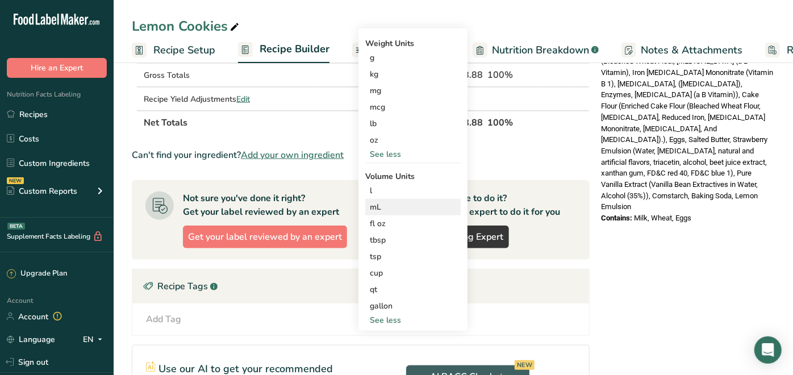
click at [378, 201] on div "mL" at bounding box center [413, 207] width 86 height 12
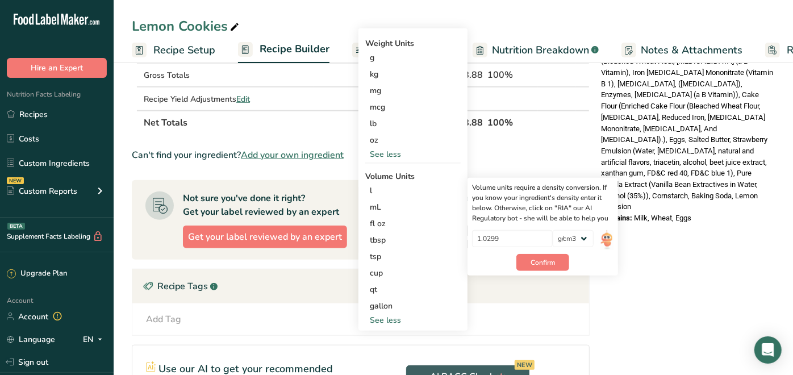
click at [320, 115] on th "Net Totals" at bounding box center [292, 122] width 303 height 24
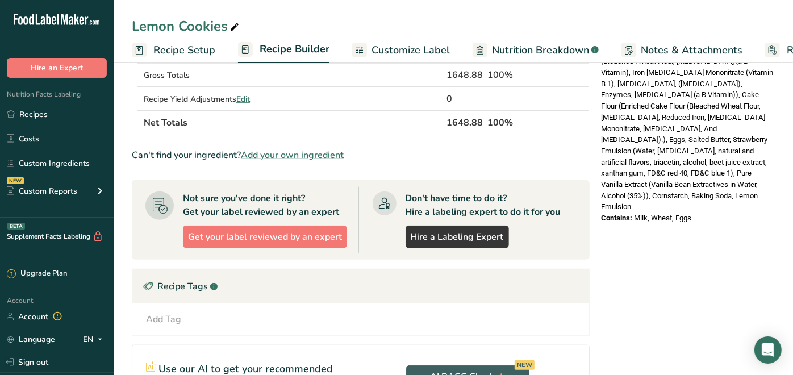
scroll to position [378, 0]
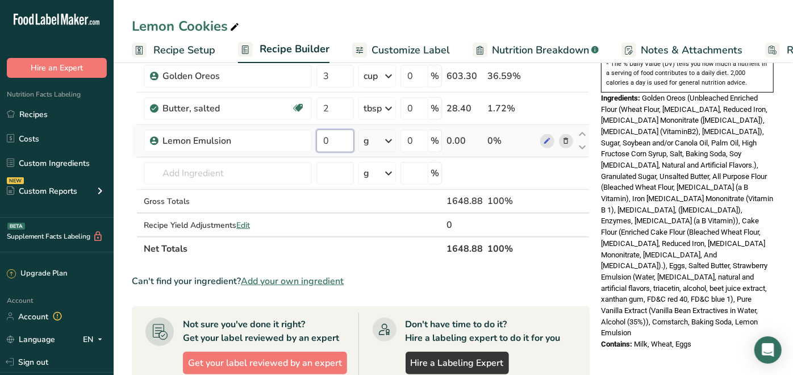
click at [339, 144] on input "0" at bounding box center [334, 141] width 37 height 23
click at [339, 143] on input "0" at bounding box center [334, 141] width 37 height 23
type input "5"
click at [415, 275] on div "Can't find your ingredient? Add your own ingredient" at bounding box center [361, 281] width 458 height 14
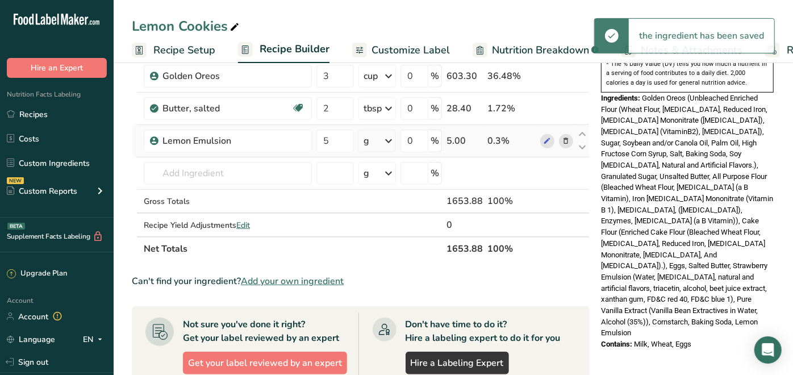
click at [391, 137] on icon at bounding box center [389, 141] width 14 height 20
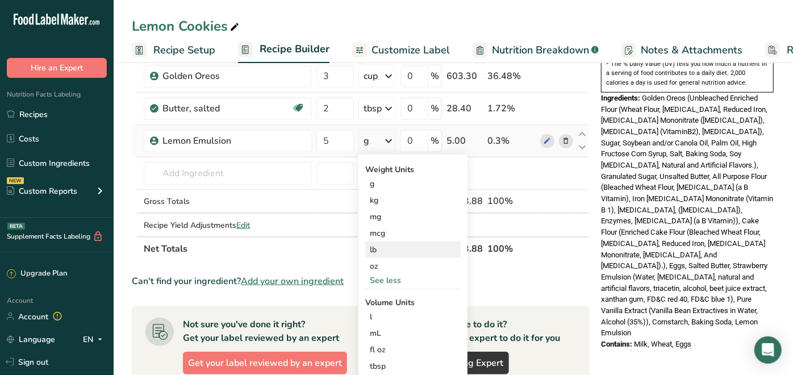
scroll to position [504, 0]
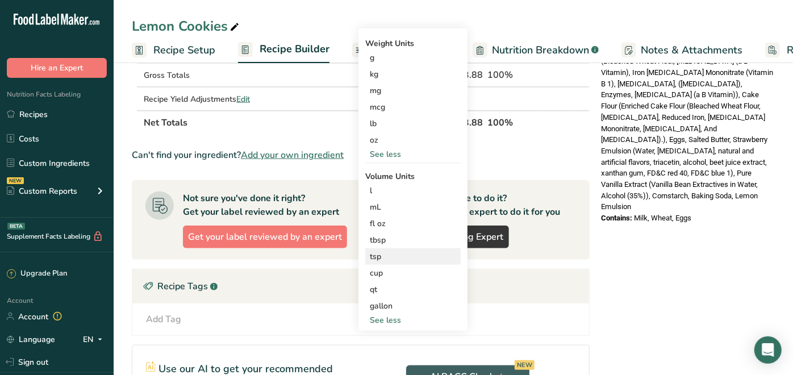
click at [381, 250] on div "tsp" at bounding box center [413, 256] width 86 height 12
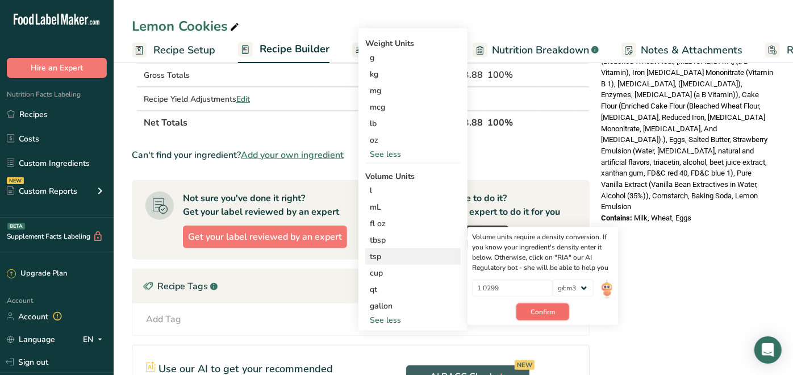
click at [556, 303] on button "Confirm" at bounding box center [542, 311] width 53 height 17
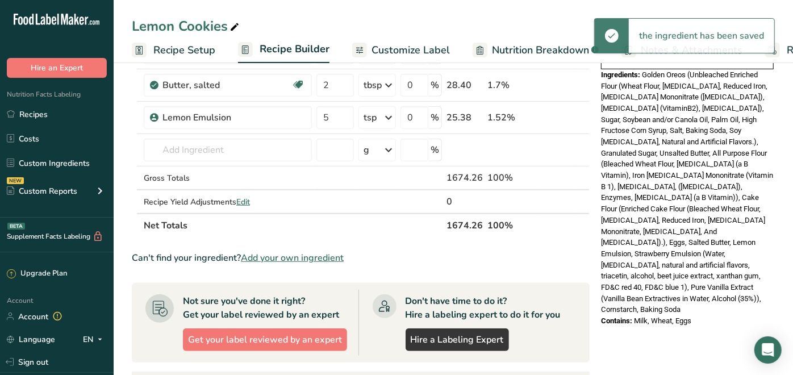
scroll to position [378, 0]
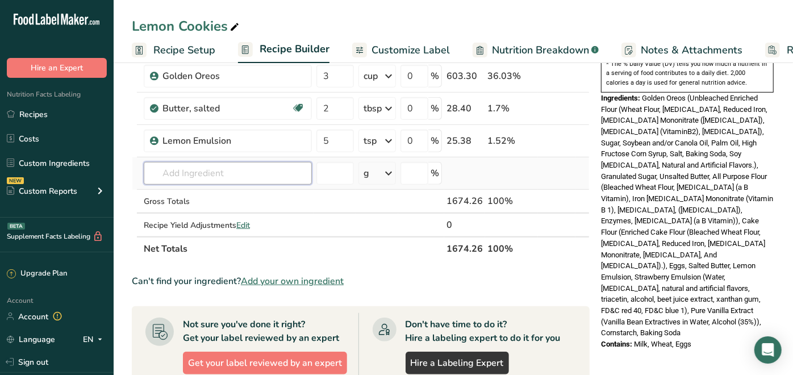
click at [235, 173] on input "text" at bounding box center [228, 173] width 168 height 23
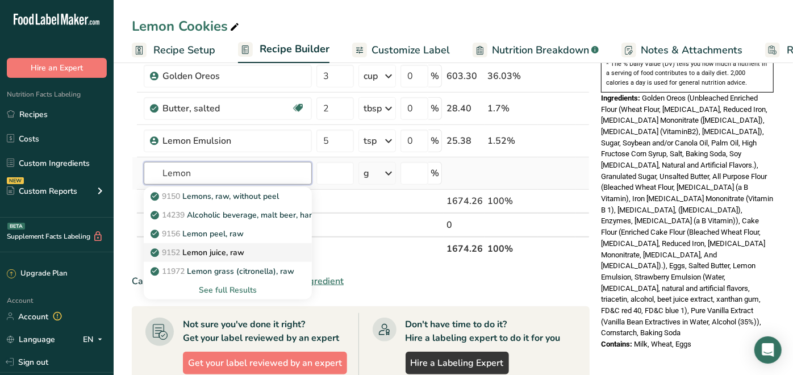
type input "Lemon"
click at [198, 248] on p "9152 Lemon juice, raw" at bounding box center [198, 253] width 91 height 12
type input "Lemon juice, raw"
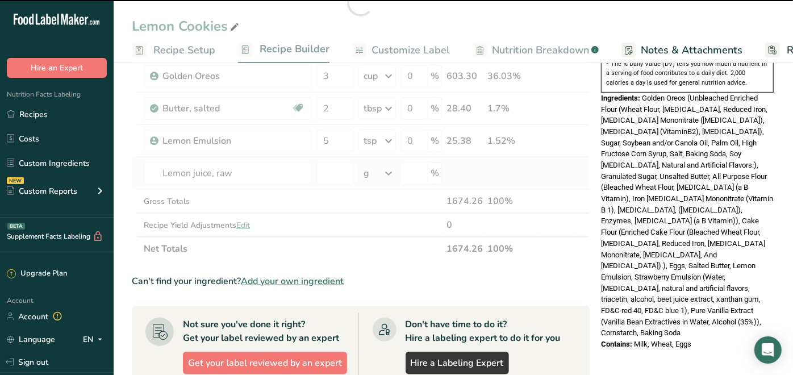
type input "0"
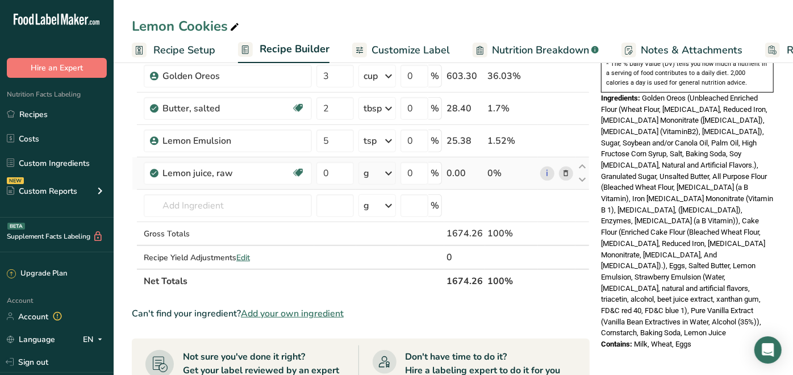
click at [387, 169] on icon at bounding box center [389, 173] width 14 height 20
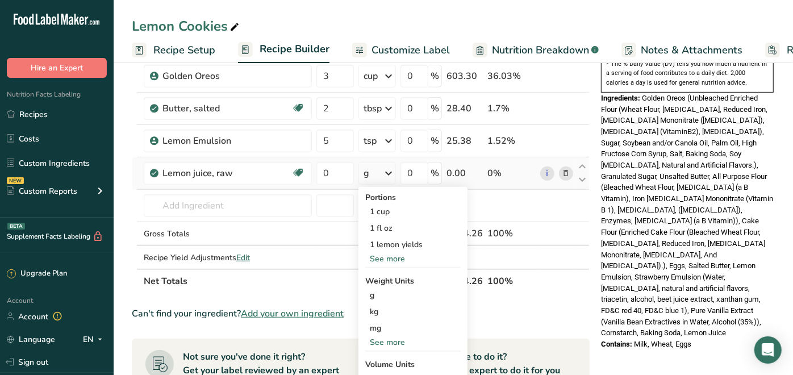
click at [402, 254] on div "See more" at bounding box center [412, 259] width 95 height 12
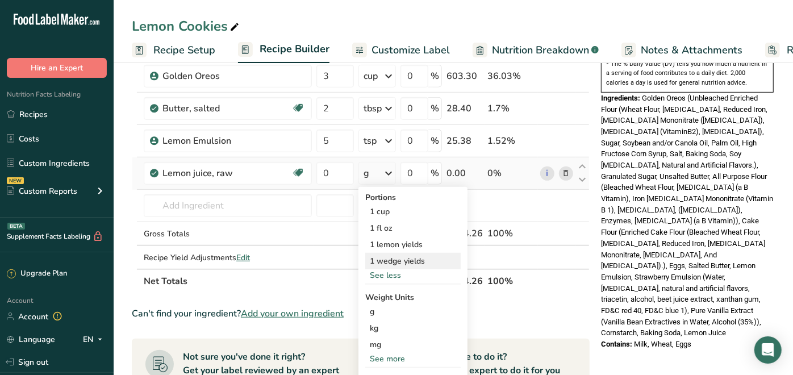
scroll to position [504, 0]
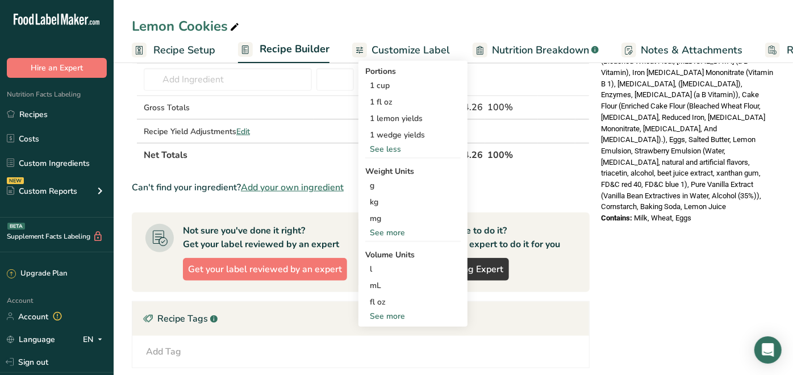
click at [383, 227] on div "See more" at bounding box center [412, 233] width 95 height 12
click at [393, 360] on div "See more" at bounding box center [412, 366] width 95 height 12
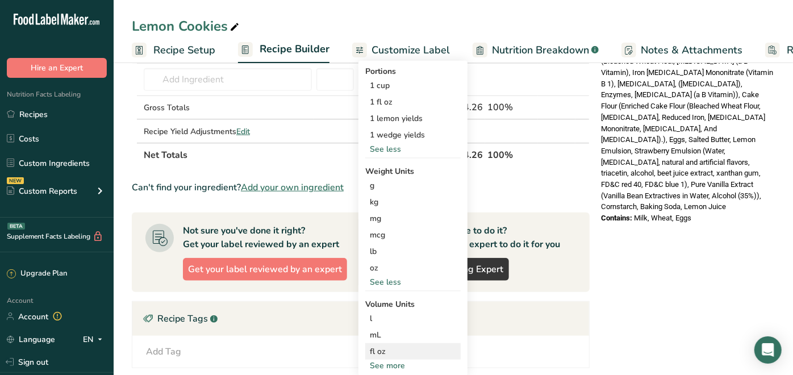
select select "22"
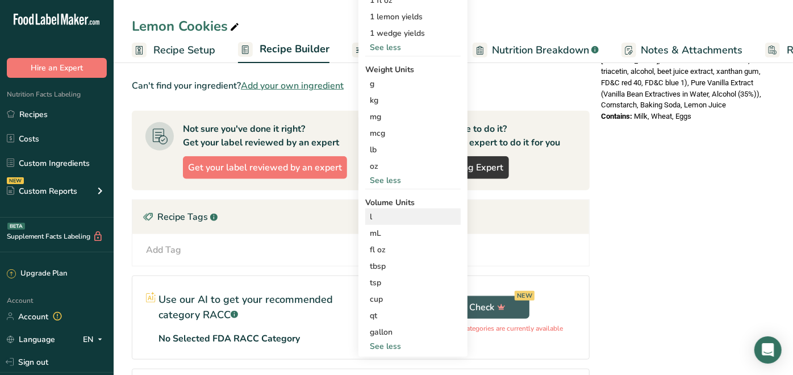
scroll to position [631, 0]
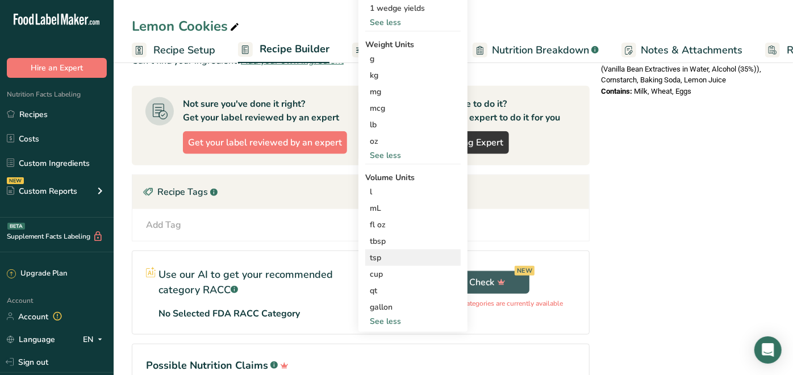
click at [374, 254] on div "tsp" at bounding box center [413, 258] width 86 height 12
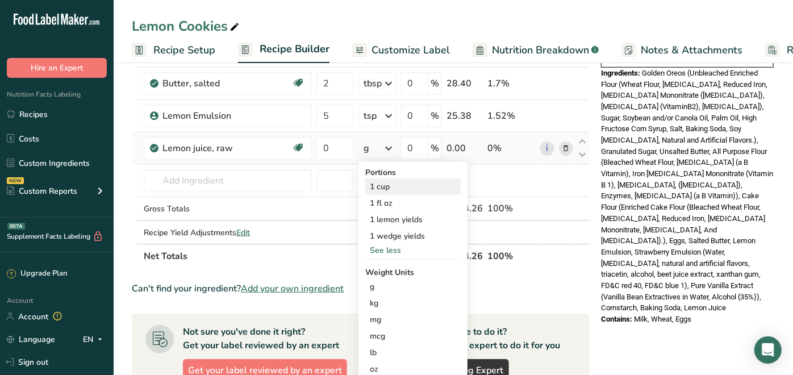
scroll to position [252, 0]
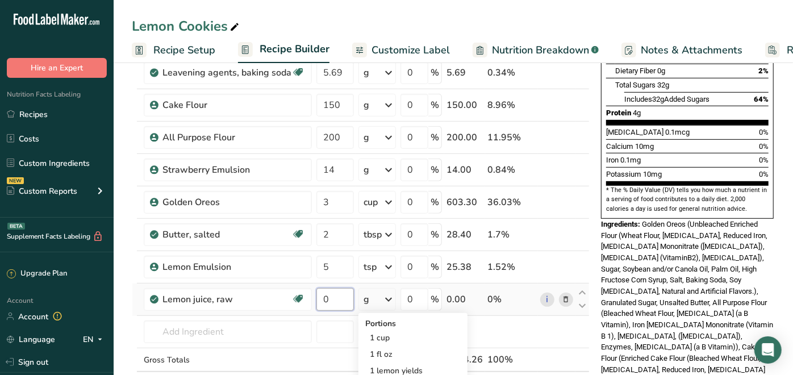
click at [324, 292] on input "0" at bounding box center [334, 299] width 37 height 23
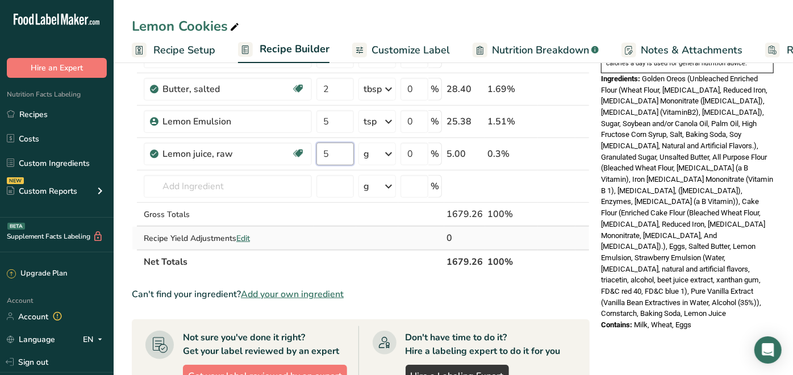
scroll to position [378, 0]
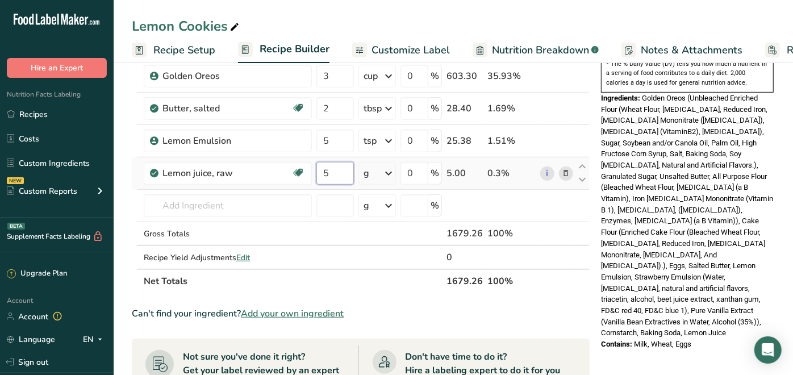
type input "5"
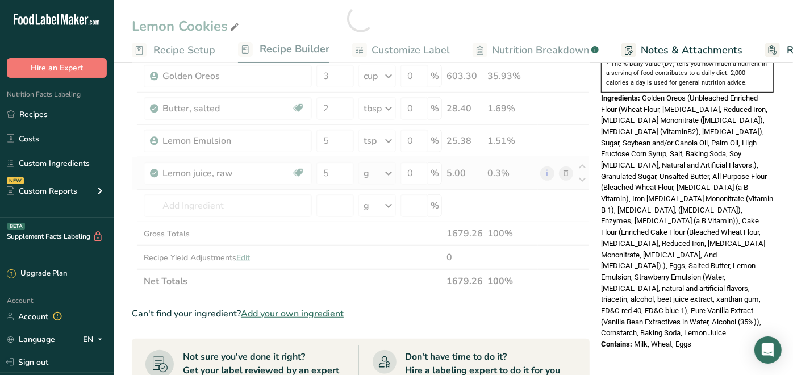
click at [387, 169] on div "Ingredient * Amount * Unit * Waste * .a-a{fill:#347362;}.b-a{fill:#fff;} Grams …" at bounding box center [361, 18] width 458 height 549
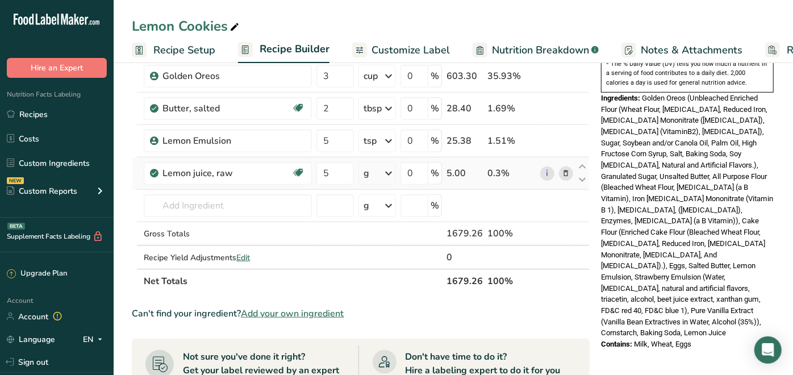
click at [389, 169] on icon at bounding box center [389, 173] width 14 height 20
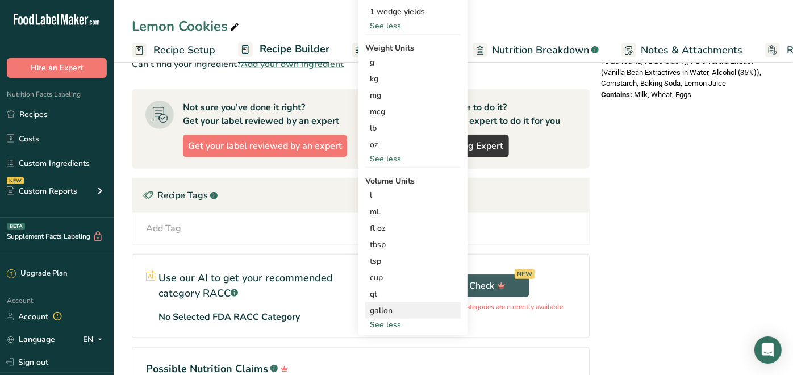
scroll to position [631, 0]
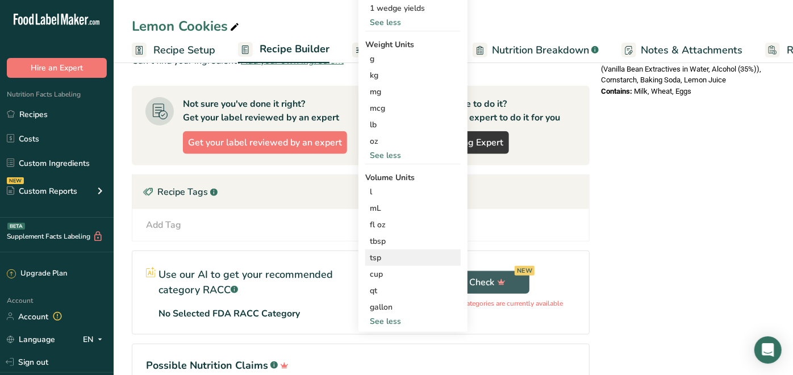
click at [376, 252] on div "tsp" at bounding box center [413, 258] width 86 height 12
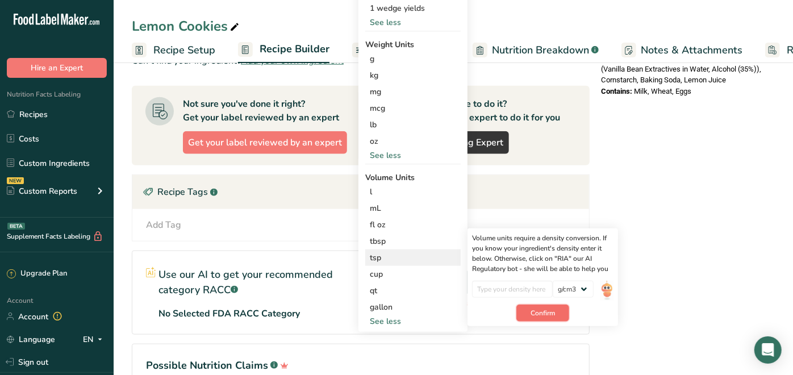
click at [550, 304] on button "Confirm" at bounding box center [542, 312] width 53 height 17
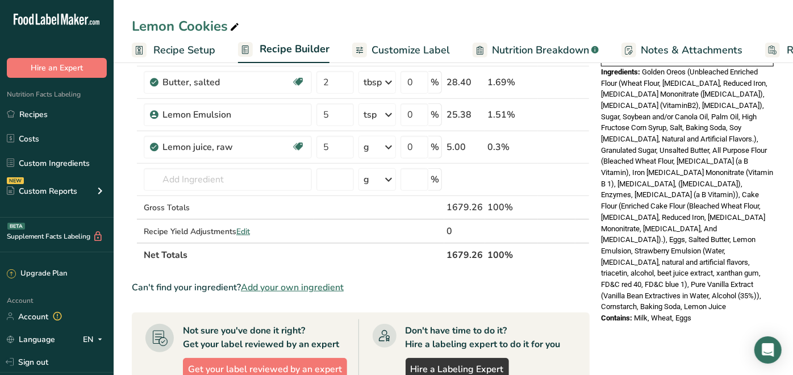
scroll to position [378, 0]
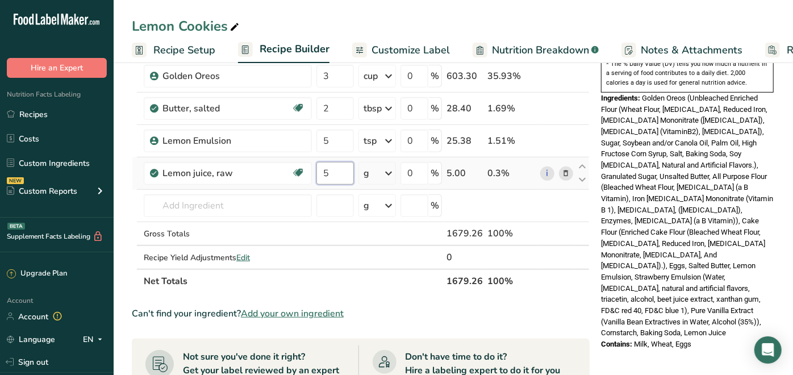
click at [342, 173] on input "5" at bounding box center [334, 173] width 37 height 23
type input "15"
click at [422, 295] on section "Ingredient * Amount * Unit * Waste * .a-a{fill:#347362;}.b-a{fill:#fff;} Grams …" at bounding box center [361, 201] width 458 height 914
click at [568, 307] on div "Can't find your ingredient? Add your own ingredient" at bounding box center [361, 314] width 458 height 14
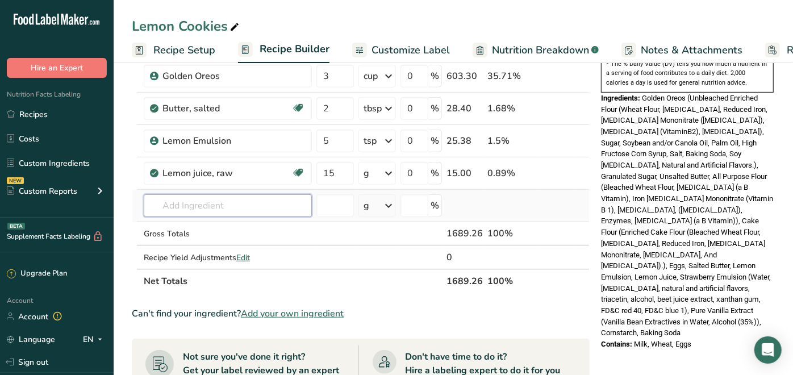
click at [269, 205] on input "text" at bounding box center [228, 205] width 168 height 23
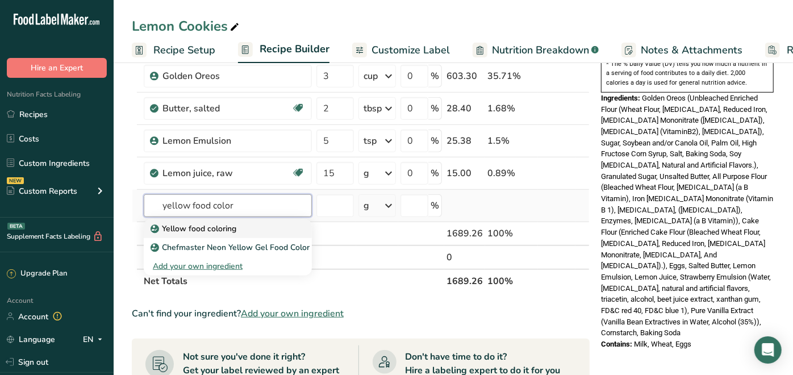
type input "yellow food color"
click at [228, 224] on p "Yellow food coloring" at bounding box center [194, 229] width 83 height 12
type input "Yellow food coloring"
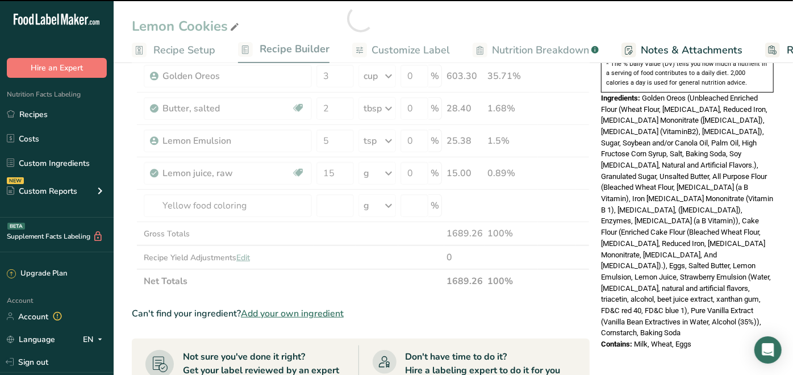
type input "0"
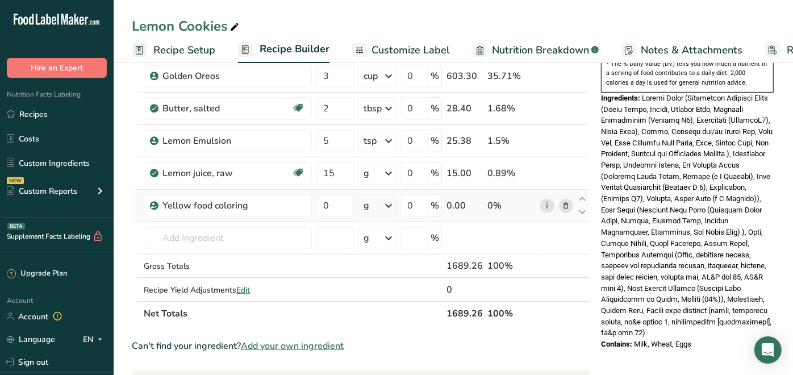
click at [385, 198] on icon at bounding box center [389, 205] width 14 height 20
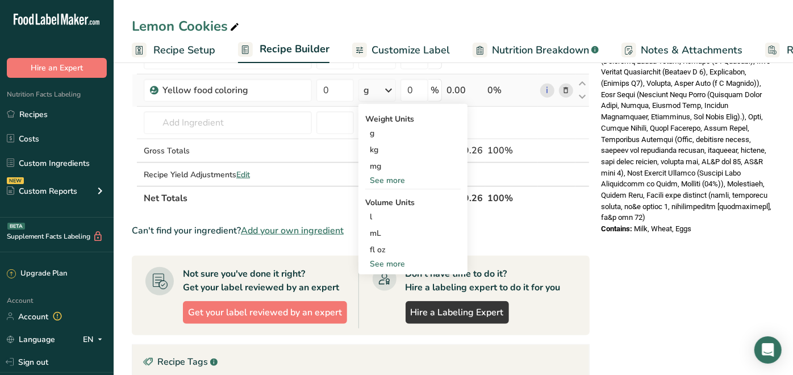
scroll to position [504, 0]
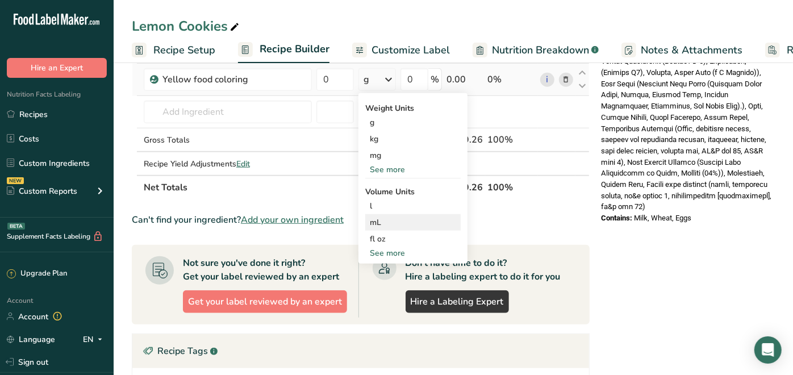
click at [368, 214] on div "mL Volume units require a density conversion. If you know your ingredient's den…" at bounding box center [412, 222] width 95 height 16
click at [375, 217] on div "mL" at bounding box center [413, 222] width 86 height 12
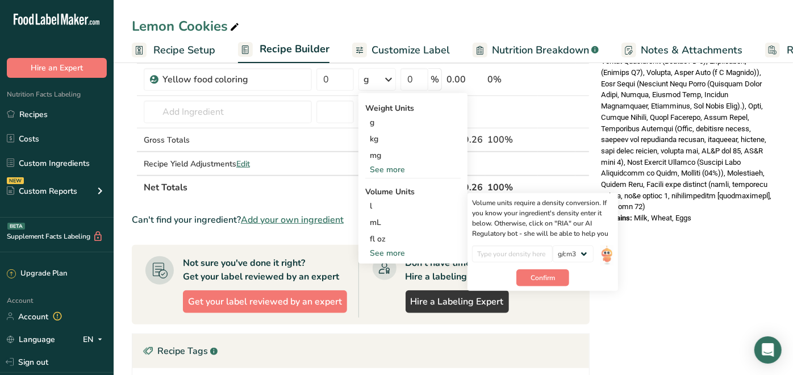
click at [321, 188] on th "Net Totals" at bounding box center [292, 187] width 303 height 24
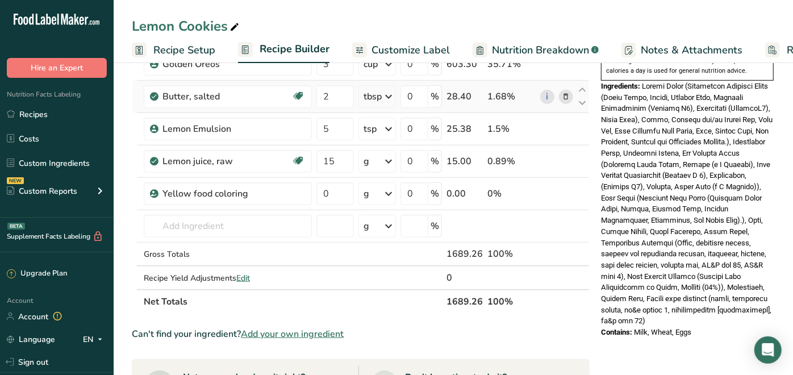
scroll to position [378, 0]
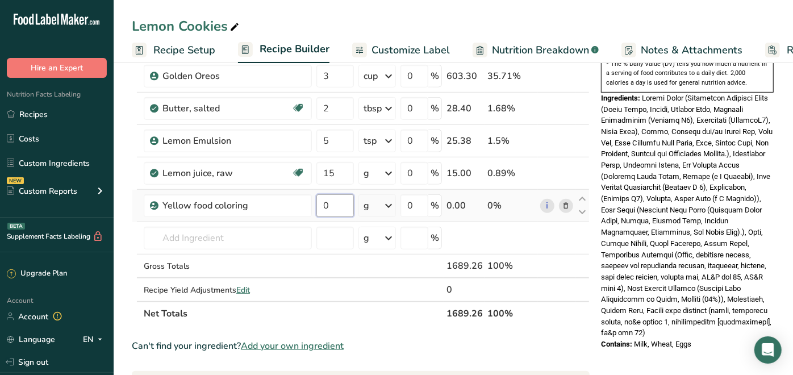
click at [335, 208] on input "0" at bounding box center [334, 205] width 37 height 23
type input "0.1"
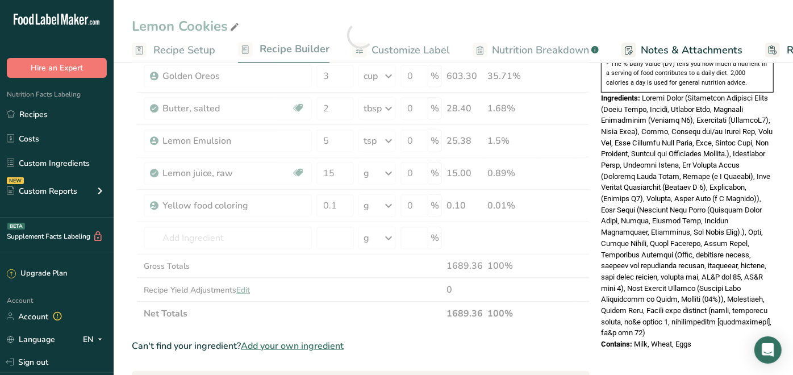
click at [387, 319] on div "Ingredient * Amount * Unit * Waste * .a-a{fill:#347362;}.b-a{fill:#fff;} Grams …" at bounding box center [361, 34] width 458 height 581
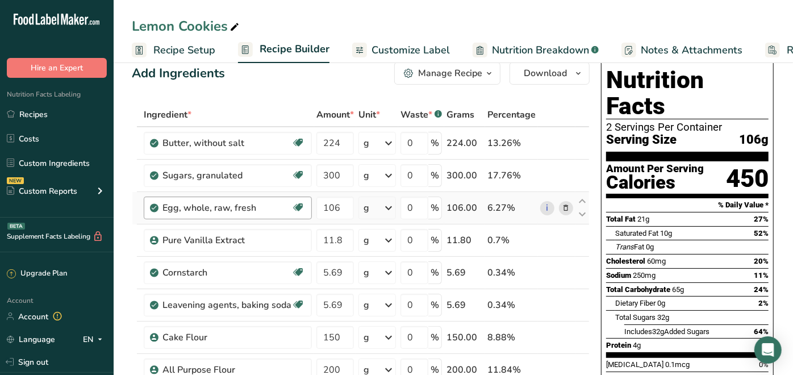
scroll to position [0, 0]
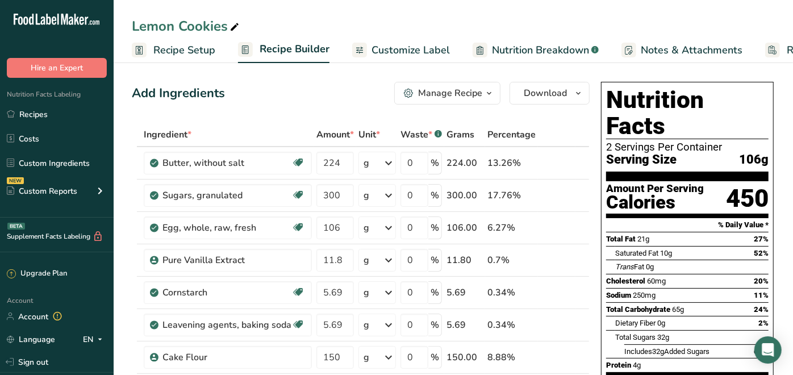
click at [172, 45] on span "Recipe Setup" at bounding box center [184, 50] width 62 height 15
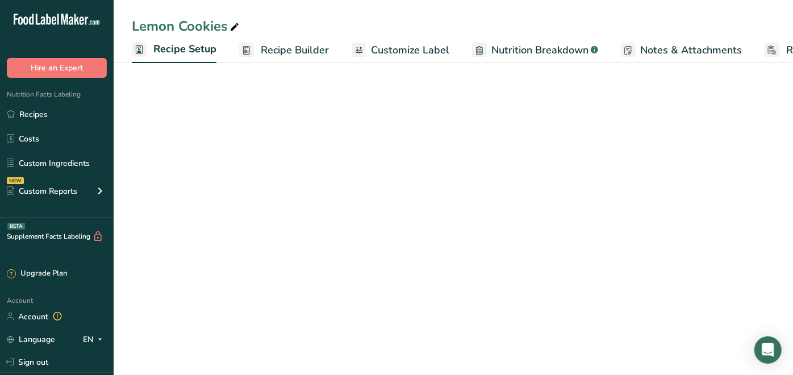
scroll to position [0, 3]
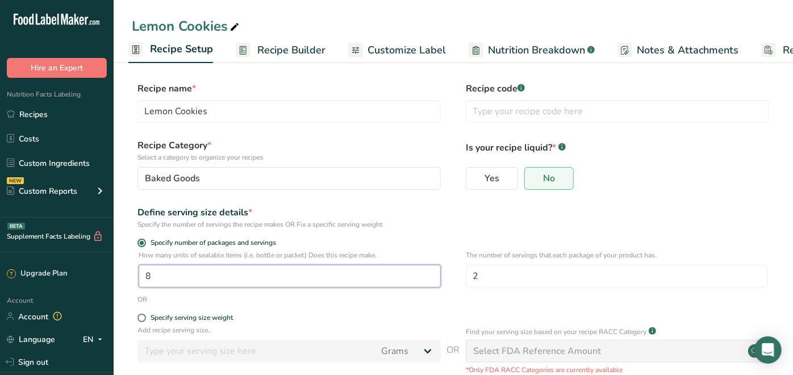
click at [211, 274] on input "8" at bounding box center [290, 276] width 302 height 23
type input "10"
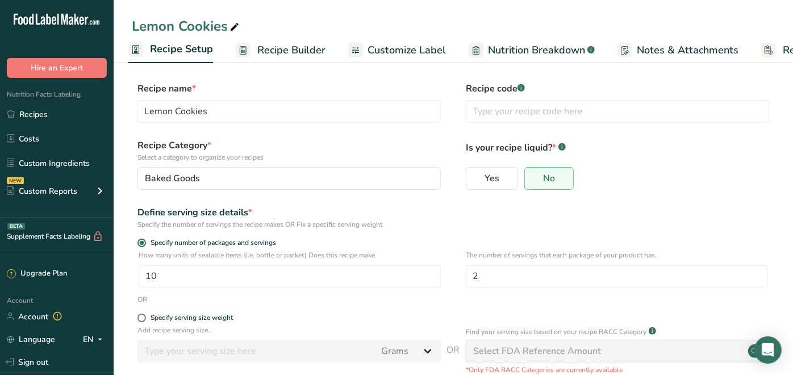
click at [788, 214] on section "Recipe name * Lemon Cookies Recipe code .a-a{fill:#347362;}.b-a{fill:#fff;} Rec…" at bounding box center [453, 265] width 679 height 412
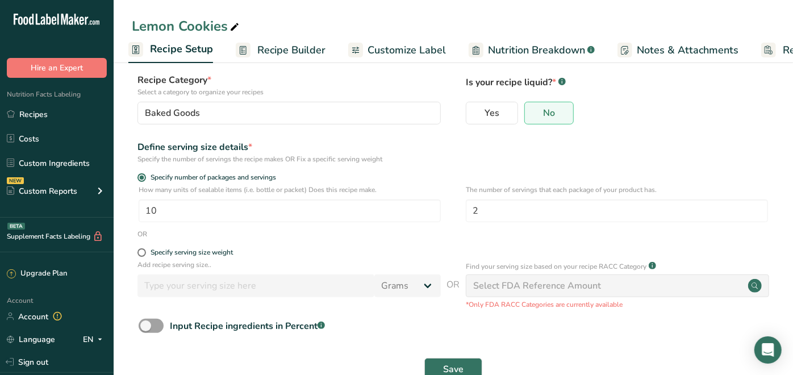
scroll to position [96, 0]
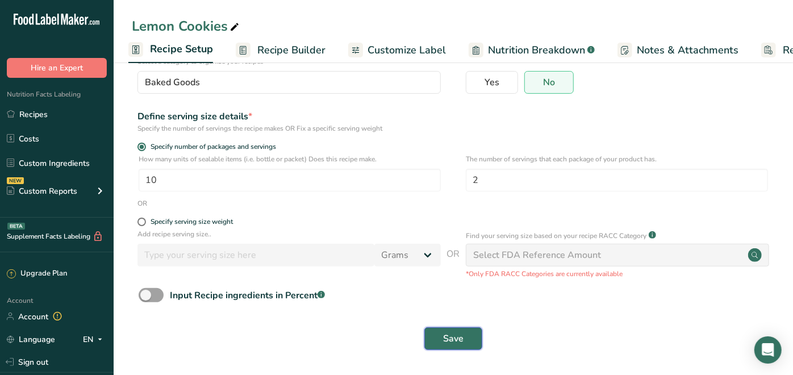
click at [467, 334] on button "Save" at bounding box center [453, 338] width 58 height 23
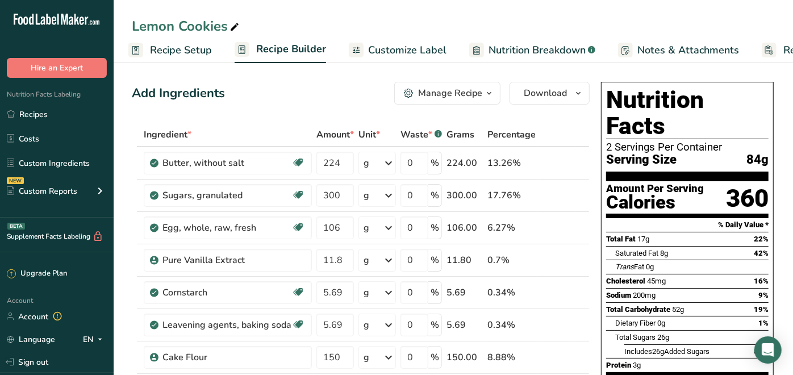
click at [408, 50] on span "Customize Label" at bounding box center [407, 50] width 78 height 15
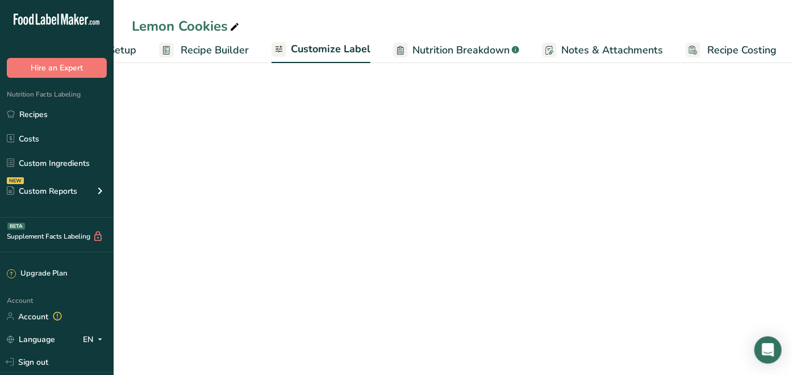
scroll to position [0, 81]
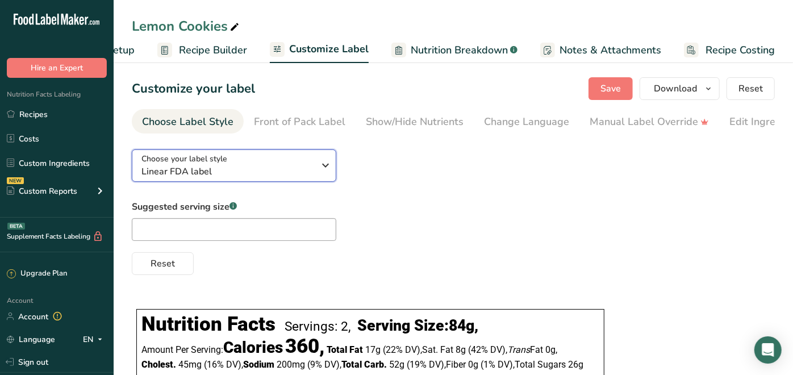
click at [324, 167] on icon "button" at bounding box center [326, 165] width 14 height 20
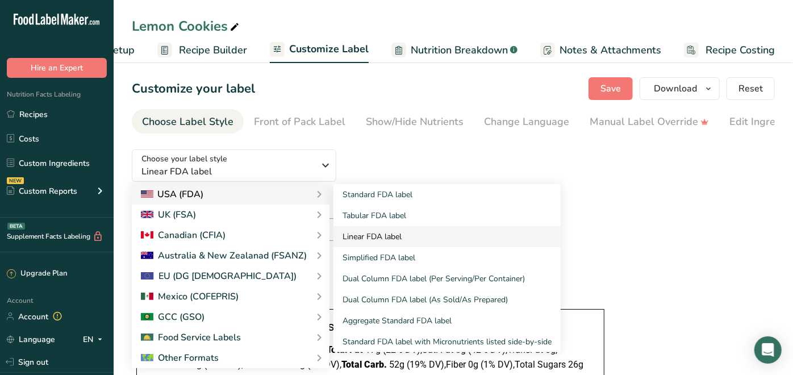
click at [366, 233] on link "Linear FDA label" at bounding box center [446, 236] width 227 height 21
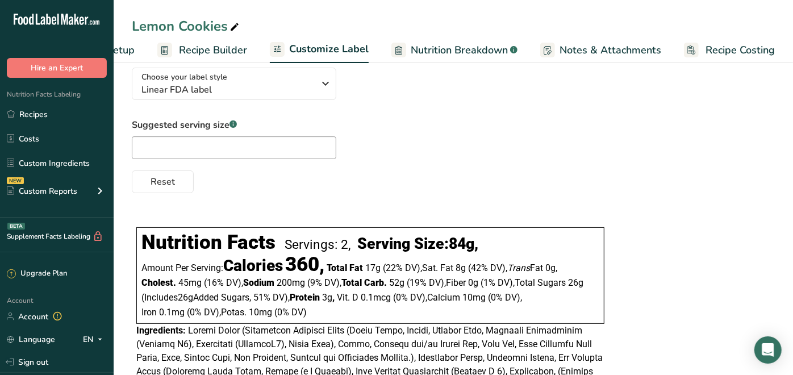
scroll to position [0, 0]
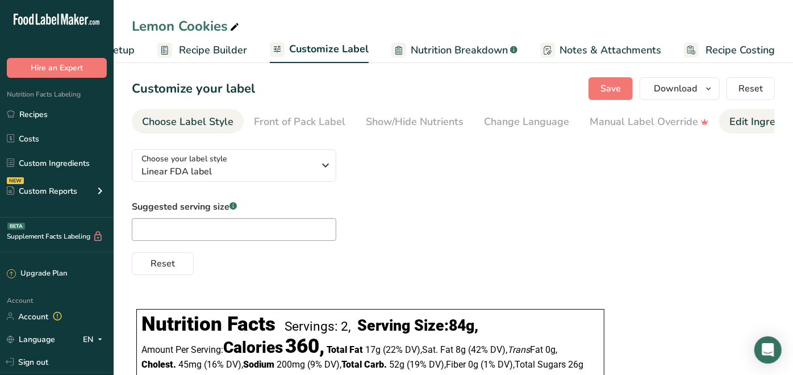
click at [749, 123] on div "Edit Ingredients/Allergens List" at bounding box center [801, 121] width 144 height 15
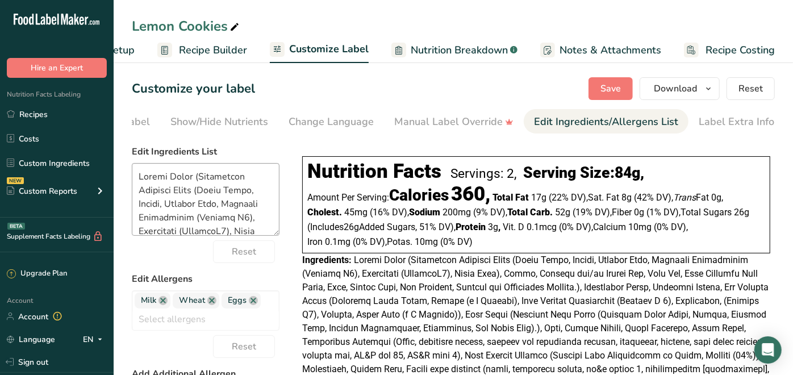
scroll to position [126, 0]
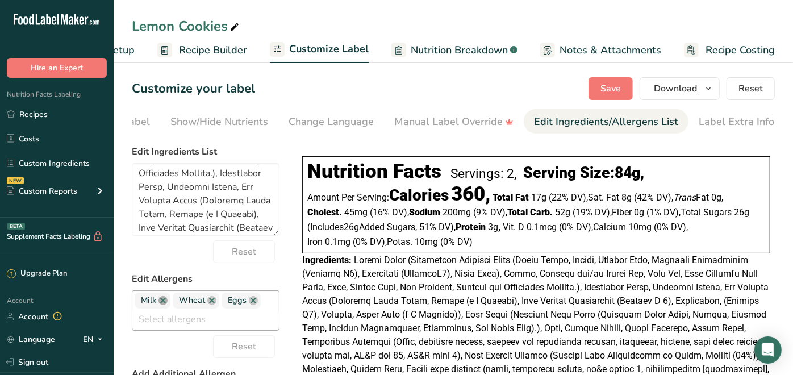
click at [162, 303] on link at bounding box center [162, 300] width 9 height 9
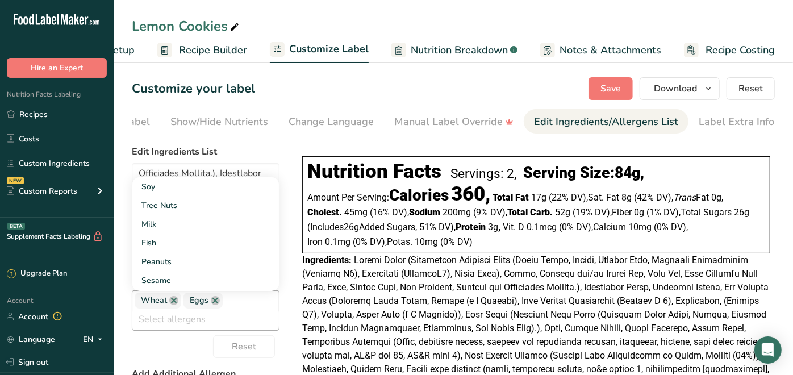
click at [164, 303] on span "Wheat" at bounding box center [154, 300] width 26 height 12
click at [172, 304] on link at bounding box center [173, 300] width 9 height 9
click at [165, 303] on link at bounding box center [166, 301] width 9 height 9
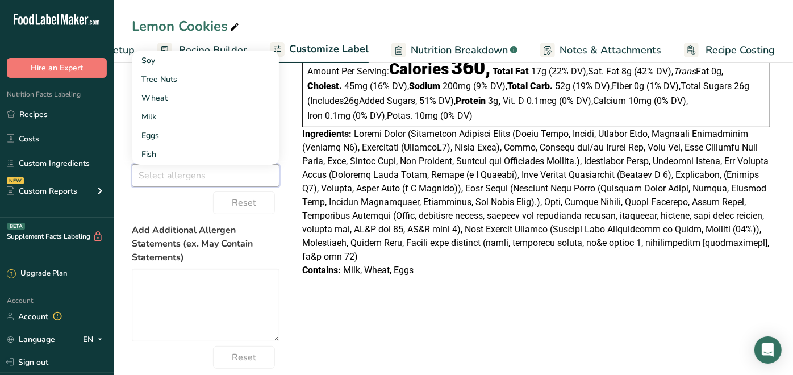
click at [122, 327] on section "Customize your label Save Download Choose what to show on your downloaded label…" at bounding box center [453, 201] width 679 height 536
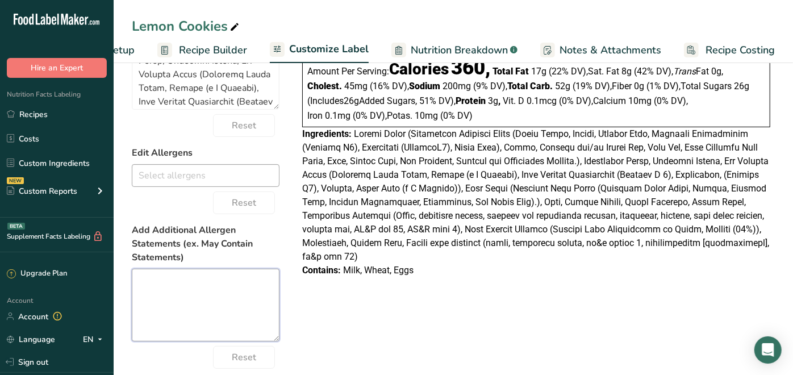
click at [149, 284] on textarea at bounding box center [206, 305] width 148 height 73
type textarea "Golden Oreos (Unbleached Enriched Flour (Wheat Flour, Niacin, Reduced Iron, Thi…"
type textarea "B"
type textarea "Golden Oreos (Unbleached Enriched Flour (Wheat Flour, Niacin, Reduced Iron, Thi…"
type textarea "Ba"
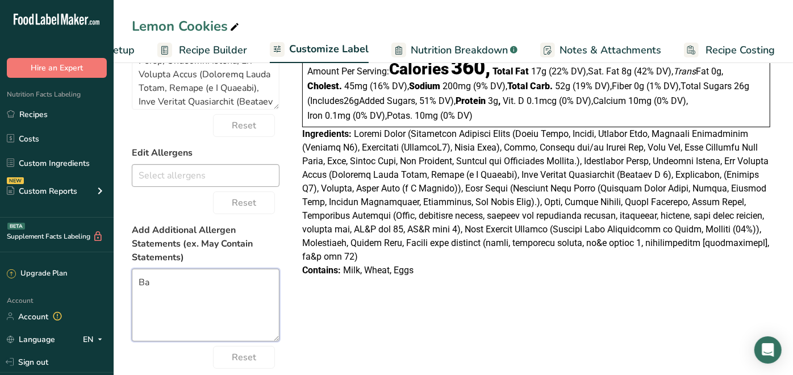
type textarea "Golden Oreos (Unbleached Enriched Flour (Wheat Flour, Niacin, Reduced Iron, Thi…"
type textarea "Bac"
type textarea "Golden Oreos (Unbleached Enriched Flour (Wheat Flour, Niacin, Reduced Iron, Thi…"
type textarea "Back"
type textarea "Golden Oreos (Unbleached Enriched Flour (Wheat Flour, Niacin, Reduced Iron, Thi…"
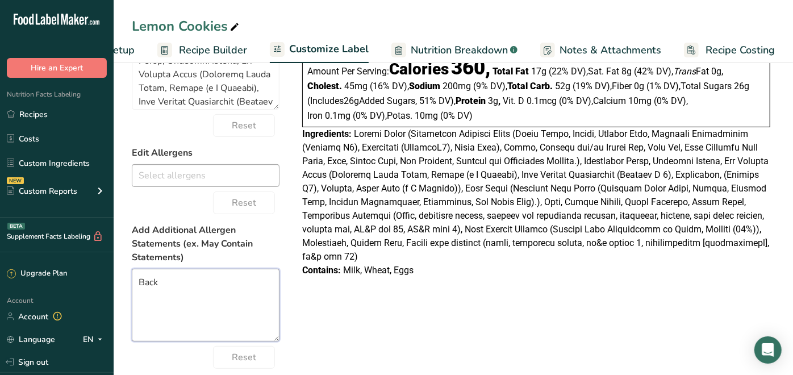
type textarea "Backr"
type textarea "Golden Oreos (Unbleached Enriched Flour (Wheat Flour, Niacin, Reduced Iron, Thi…"
type textarea "Backro"
type textarea "Golden Oreos (Unbleached Enriched Flour (Wheat Flour, Niacin, Reduced Iron, Thi…"
type textarea "Backroa"
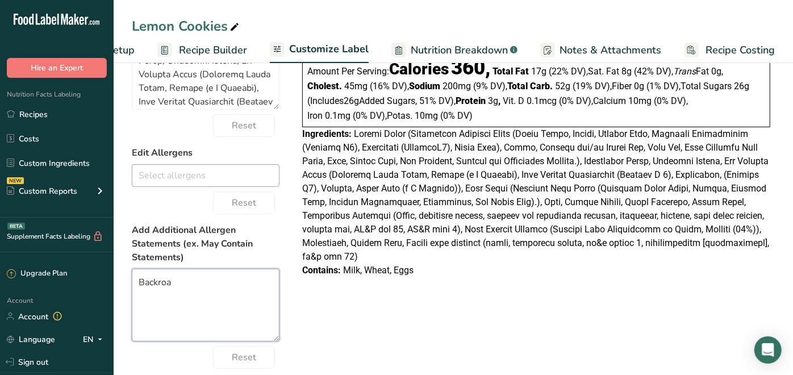
type textarea "Golden Oreos (Unbleached Enriched Flour (Wheat Flour, Niacin, Reduced Iron, Thi…"
type textarea "Backroad"
type textarea "Golden Oreos (Unbleached Enriched Flour (Wheat Flour, Niacin, Reduced Iron, Thi…"
type textarea "Backroads"
type textarea "Golden Oreos (Unbleached Enriched Flour (Wheat Flour, Niacin, Reduced Iron, Thi…"
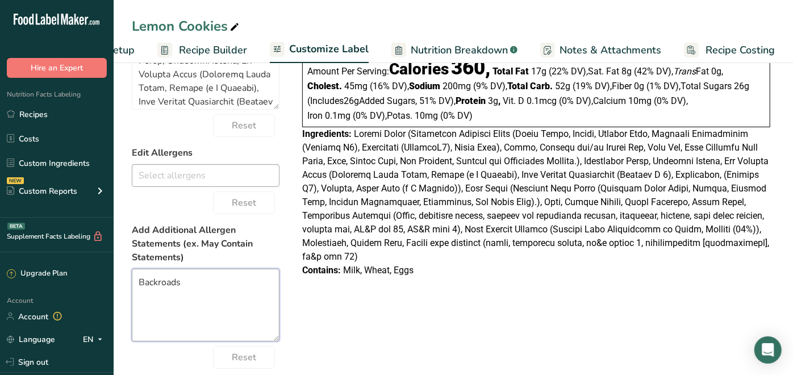
type textarea "Backroads"
type textarea "Golden Oreos (Unbleached Enriched Flour (Wheat Flour, Niacin, Reduced Iron, Thi…"
type textarea "Backroads C"
type textarea "Golden Oreos (Unbleached Enriched Flour (Wheat Flour, Niacin, Reduced Iron, Thi…"
type textarea "Backroads Co"
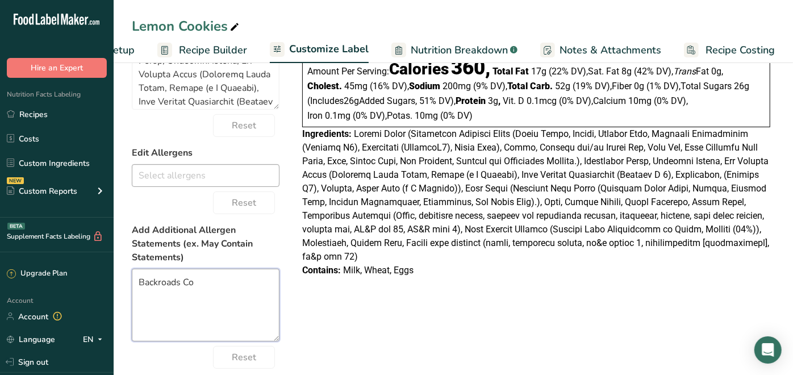
type textarea "Golden Oreos (Unbleached Enriched Flour (Wheat Flour, Niacin, Reduced Iron, Thi…"
type textarea "Backroads Cof"
type textarea "Golden Oreos (Unbleached Enriched Flour (Wheat Flour, Niacin, Reduced Iron, Thi…"
type textarea "Backroads Coff"
type textarea "Golden Oreos (Unbleached Enriched Flour (Wheat Flour, Niacin, Reduced Iron, Thi…"
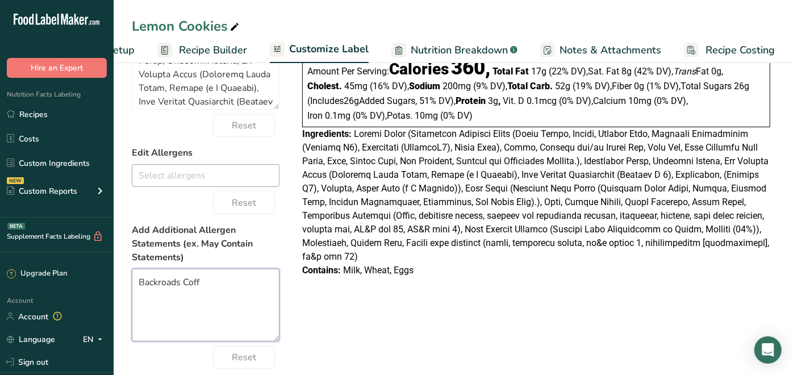
type textarea "Backroads Coffe"
type textarea "Golden Oreos (Unbleached Enriched Flour (Wheat Flour, Niacin, Reduced Iron, Thi…"
type textarea "Backroads Coffee"
type textarea "Golden Oreos (Unbleached Enriched Flour (Wheat Flour, Niacin, Reduced Iron, Thi…"
type textarea "Backroads Coffee"
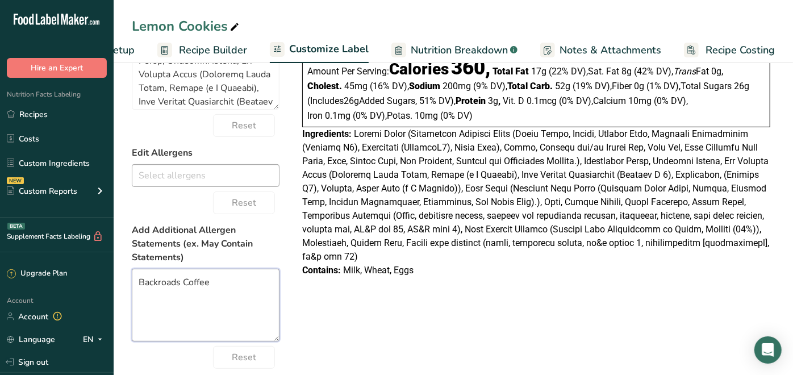
type textarea "Golden Oreos (Unbleached Enriched Flour (Wheat Flour, Niacin, Reduced Iron, Thi…"
type textarea "Backroads Coffee 1"
type textarea "Golden Oreos (Unbleached Enriched Flour (Wheat Flour, Niacin, Reduced Iron, Thi…"
type textarea "Backroads Coffee 11"
type textarea "Golden Oreos (Unbleached Enriched Flour (Wheat Flour, Niacin, Reduced Iron, Thi…"
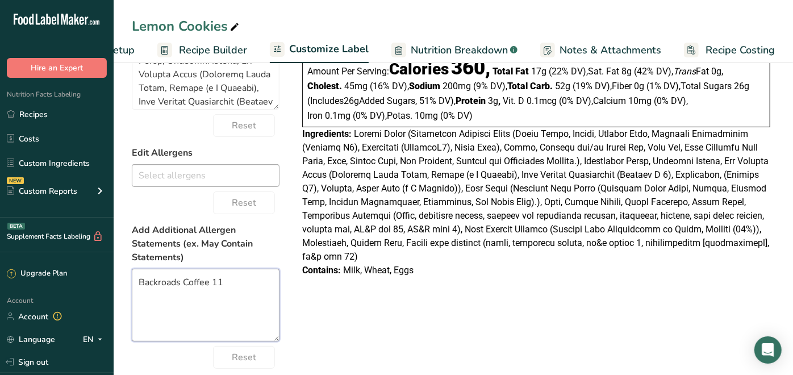
type textarea "Backroads Coffee 111"
type textarea "Golden Oreos (Unbleached Enriched Flour (Wheat Flour, Niacin, Reduced Iron, Thi…"
type textarea "Backroads Coffee 111"
type textarea "Golden Oreos (Unbleached Enriched Flour (Wheat Flour, Niacin, Reduced Iron, Thi…"
type textarea "Backroads Coffee 111 C"
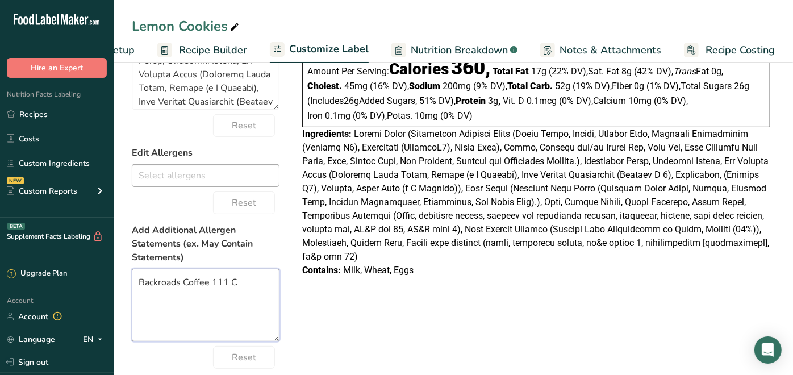
type textarea "Golden Oreos (Unbleached Enriched Flour (Wheat Flour, Niacin, Reduced Iron, Thi…"
type textarea "Backroads Coffee 111 Ca"
type textarea "Golden Oreos (Unbleached Enriched Flour (Wheat Flour, Niacin, Reduced Iron, Thi…"
type textarea "Backroads Coffee 111 Car"
type textarea "Golden Oreos (Unbleached Enriched Flour (Wheat Flour, Niacin, Reduced Iron, Thi…"
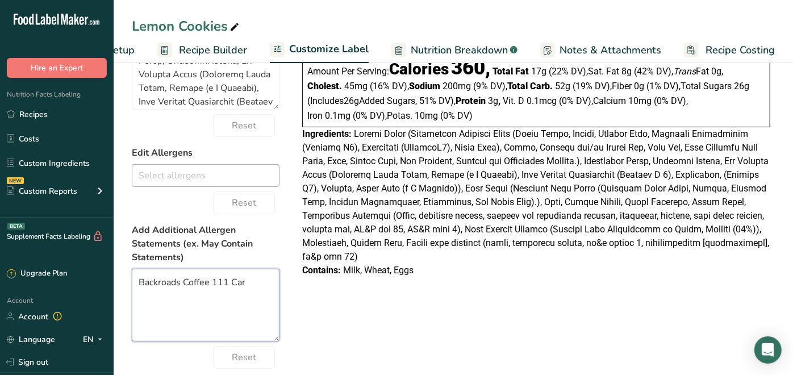
type textarea "Backroads Coffee 111 Carl"
type textarea "Golden Oreos (Unbleached Enriched Flour (Wheat Flour, Niacin, Reduced Iron, Thi…"
type textarea "Backroads Coffee 111 Carli"
type textarea "Golden Oreos (Unbleached Enriched Flour (Wheat Flour, Niacin, Reduced Iron, Thi…"
type textarea "Backroads Coffee 111 Carlis"
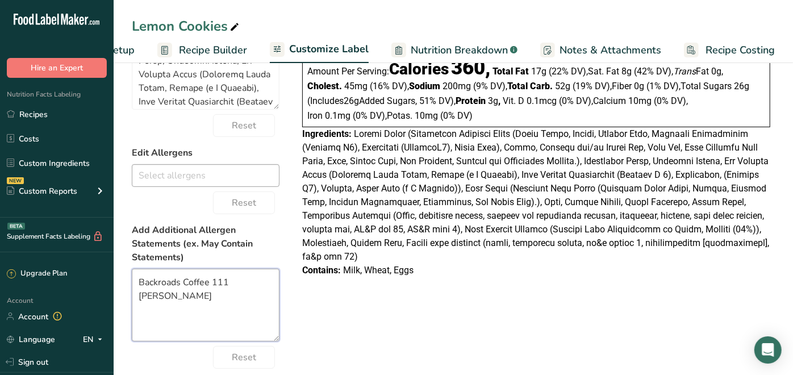
type textarea "Golden Oreos (Unbleached Enriched Flour (Wheat Flour, Niacin, Reduced Iron, Thi…"
type textarea "Backroads Coffee 111 Carlisl"
type textarea "Golden Oreos (Unbleached Enriched Flour (Wheat Flour, Niacin, Reduced Iron, Thi…"
type textarea "Backroads Coffee 111 Carlisle"
type textarea "Golden Oreos (Unbleached Enriched Flour (Wheat Flour, Niacin, Reduced Iron, Thi…"
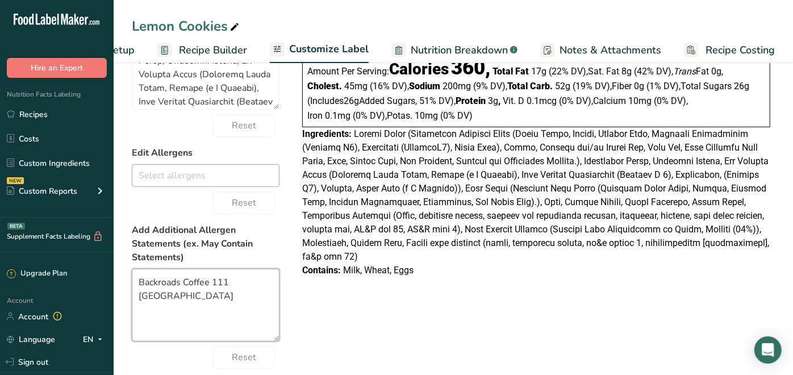
type textarea "Backroads Coffee 111 Carlisle"
type textarea "Golden Oreos (Unbleached Enriched Flour (Wheat Flour, Niacin, Reduced Iron, Thi…"
type textarea "Backroads Coffee 111 Carlisle A"
type textarea "Golden Oreos (Unbleached Enriched Flour (Wheat Flour, Niacin, Reduced Iron, Thi…"
type textarea "Backroads Coffee 111 Carlisle Av"
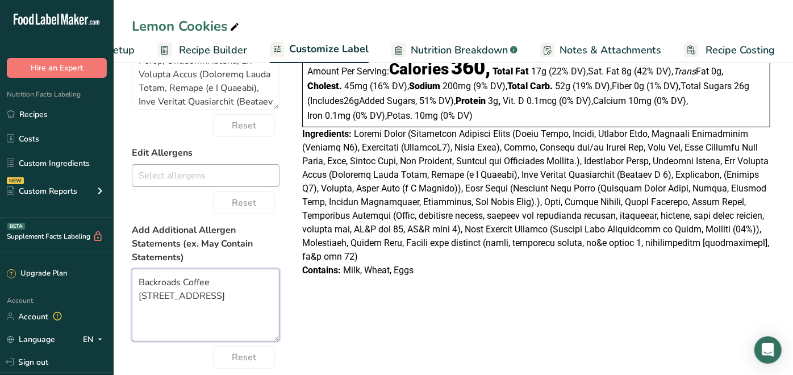
type textarea "Golden Oreos (Unbleached Enriched Flour (Wheat Flour, Niacin, Reduced Iron, Thi…"
type textarea "Backroads Coffee 111 Carlisle Ave"
type textarea "Golden Oreos (Unbleached Enriched Flour (Wheat Flour, Niacin, Reduced Iron, Thi…"
type textarea "Backroads Coffee 111 Carlisle Ave"
type textarea "Golden Oreos (Unbleached Enriched Flour (Wheat Flour, Niacin, Reduced Iron, Thi…"
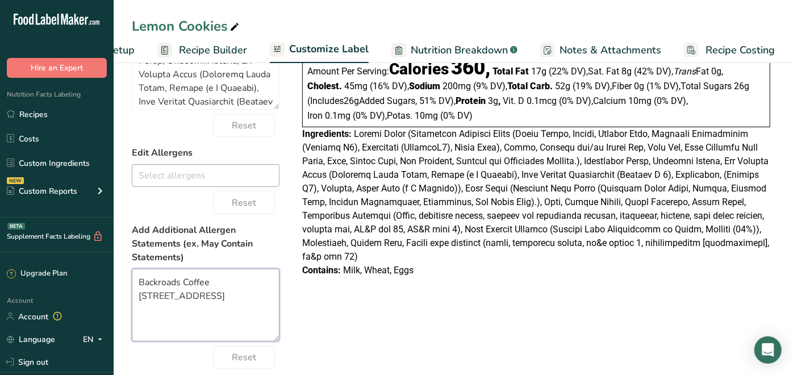
type textarea "Backroads Coffee 111 Carlisle Ave O"
type textarea "Golden Oreos (Unbleached Enriched Flour (Wheat Flour, Niacin, Reduced Iron, Thi…"
type textarea "Backroads Coffee 111 Carlisle Ave On"
type textarea "Golden Oreos (Unbleached Enriched Flour (Wheat Flour, Niacin, Reduced Iron, Thi…"
type textarea "Backroads Coffee 111 Carlisle Ave Ona"
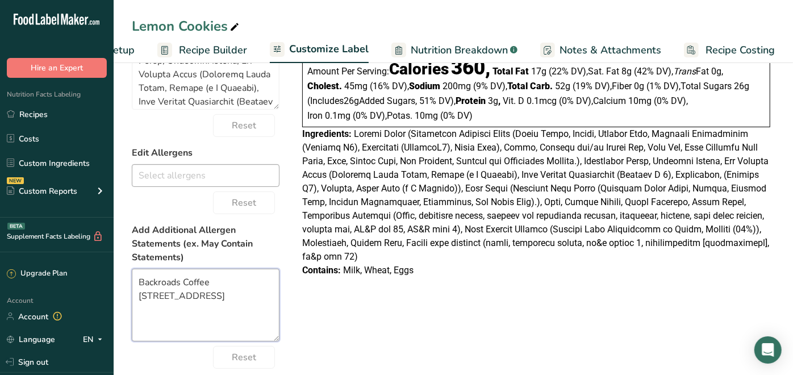
type textarea "Golden Oreos (Unbleached Enriched Flour (Wheat Flour, Niacin, Reduced Iron, Thi…"
type textarea "Backroads Coffee 111 Carlisle Ave Onal"
type textarea "Golden Oreos (Unbleached Enriched Flour (Wheat Flour, Niacin, Reduced Iron, Thi…"
type textarea "Backroads Coffee 111 Carlisle Ave Onala"
type textarea "Golden Oreos (Unbleached Enriched Flour (Wheat Flour, Niacin, Reduced Iron, Thi…"
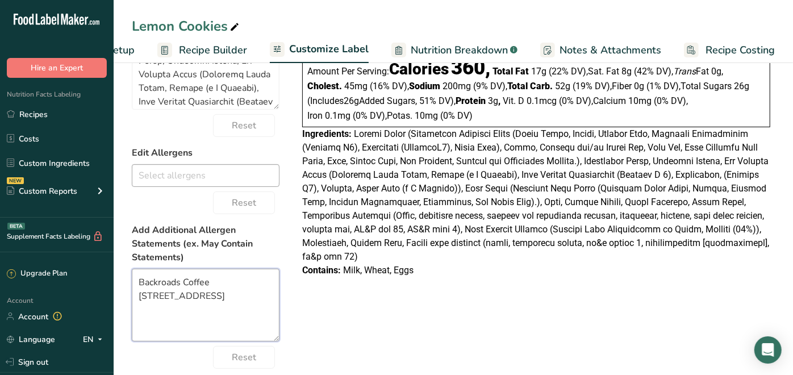
type textarea "Backroads Coffee 111 Carlisle Ave Onalas"
type textarea "Golden Oreos (Unbleached Enriched Flour (Wheat Flour, Niacin, Reduced Iron, Thi…"
type textarea "Backroads Coffee 111 Carlisle Ave Onalask"
type textarea "Golden Oreos (Unbleached Enriched Flour (Wheat Flour, Niacin, Reduced Iron, Thi…"
type textarea "Backroads Coffee 111 Carlisle Ave Onalaska"
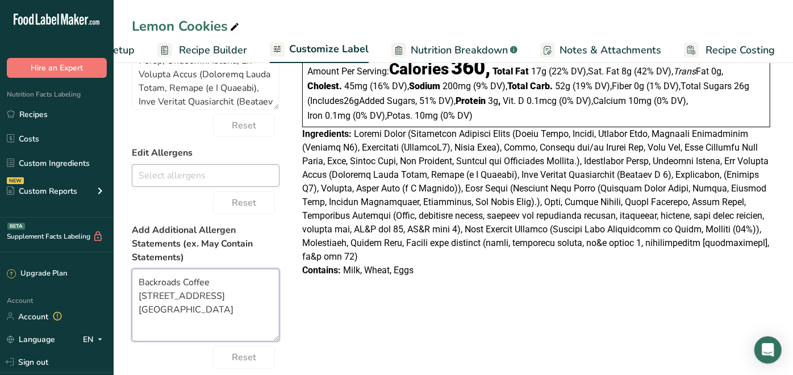
type textarea "Golden Oreos (Unbleached Enriched Flour (Wheat Flour, Niacin, Reduced Iron, Thi…"
type textarea "Backroads Coffee 111 Carlisle Ave Onalaska,"
type textarea "Golden Oreos (Unbleached Enriched Flour (Wheat Flour, Niacin, Reduced Iron, Thi…"
type textarea "Backroads Coffee 111 Carlisle Ave Onalaska,"
type textarea "Golden Oreos (Unbleached Enriched Flour (Wheat Flour, Niacin, Reduced Iron, Thi…"
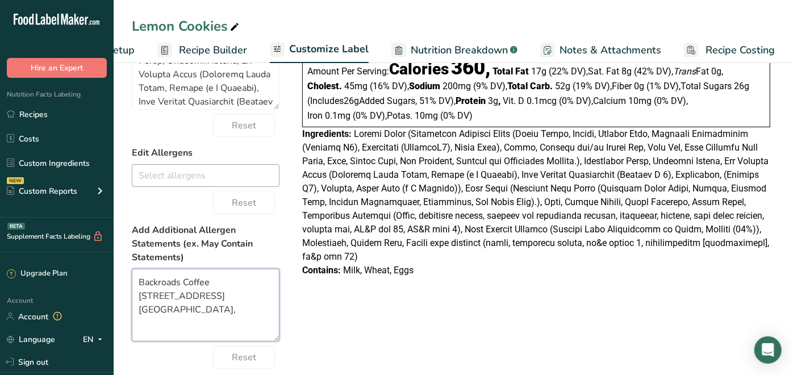
type textarea "Backroads Coffee 111 Carlisle Ave Onalaska, W"
type textarea "Golden Oreos (Unbleached Enriched Flour (Wheat Flour, Niacin, Reduced Iron, Thi…"
type textarea "Backroads Coffee 111 Carlisle Ave Onalaska, WA"
type textarea "Golden Oreos (Unbleached Enriched Flour (Wheat Flour, Niacin, Reduced Iron, Thi…"
type textarea "Backroads Coffee 111 Carlisle Ave Onalaska, WA"
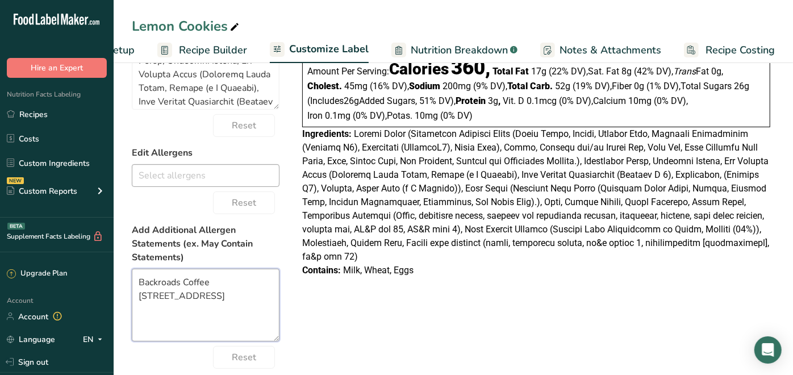
type textarea "Golden Oreos (Unbleached Enriched Flour (Wheat Flour, Niacin, Reduced Iron, Thi…"
type textarea "Backroads Coffee 111 Carlisle Ave Onalaska, WA 9"
type textarea "Golden Oreos (Unbleached Enriched Flour (Wheat Flour, Niacin, Reduced Iron, Thi…"
type textarea "Backroads Coffee 111 Carlisle Ave Onalaska, WA 98"
type textarea "Golden Oreos (Unbleached Enriched Flour (Wheat Flour, Niacin, Reduced Iron, Thi…"
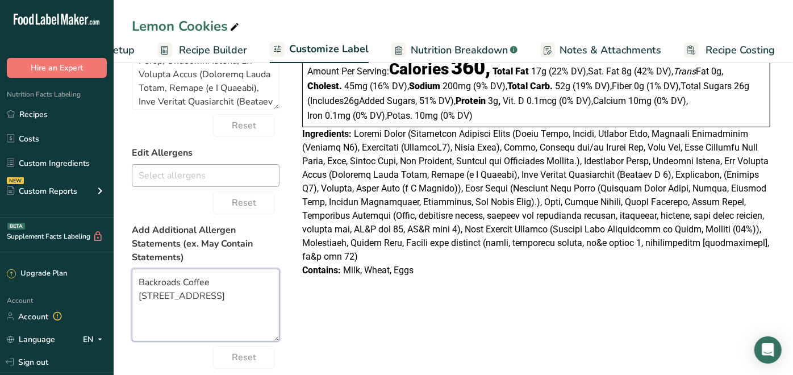
type textarea "Backroads Coffee 111 Carlisle Ave Onalaska, WA 985"
type textarea "Golden Oreos (Unbleached Enriched Flour (Wheat Flour, Niacin, Reduced Iron, Thi…"
type textarea "Backroads Coffee 111 Carlisle Ave Onalaska, WA 9857"
type textarea "Golden Oreos (Unbleached Enriched Flour (Wheat Flour, Niacin, Reduced Iron, Thi…"
type textarea "Backroads Coffee 111 Carlisle Ave Onalaska, WA 98570"
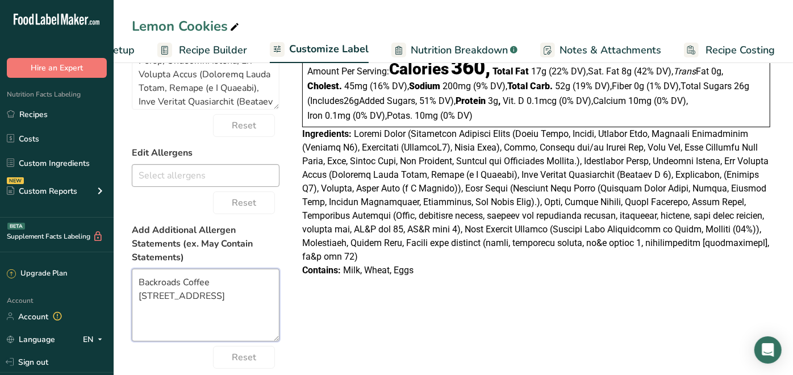
click at [139, 283] on textarea "Backroads Coffee 111 Carlisle Ave Onalaska, WA 98570" at bounding box center [206, 305] width 148 height 73
type textarea "Golden Oreos (Unbleached Enriched Flour (Wheat Flour, Niacin, Reduced Iron, Thi…"
type textarea "Backroads Coffee 111 Carlisle Ave Onalaska, WA 98570"
click at [137, 282] on textarea "Backroads Coffee 111 Carlisle Ave Onalaska, WA 98570" at bounding box center [206, 305] width 148 height 73
type textarea "Golden Oreos (Unbleached Enriched Flour (Wheat Flour, Niacin, Reduced Iron, Thi…"
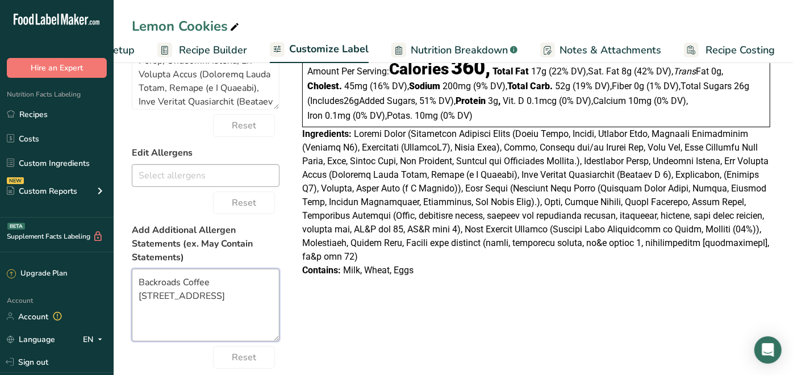
type textarea "1 Backroads Coffee 111 Carlisle Ave Onalaska, WA 98570"
type textarea "Golden Oreos (Unbleached Enriched Flour (Wheat Flour, Niacin, Reduced Iron, Thi…"
type textarea "16 Backroads Coffee 111 Carlisle Ave Onalaska, WA 98570"
type textarea "Golden Oreos (Unbleached Enriched Flour (Wheat Flour, Niacin, Reduced Iron, Thi…"
type textarea "167 Backroads Coffee 111 Carlisle Ave Onalaska, WA 98570"
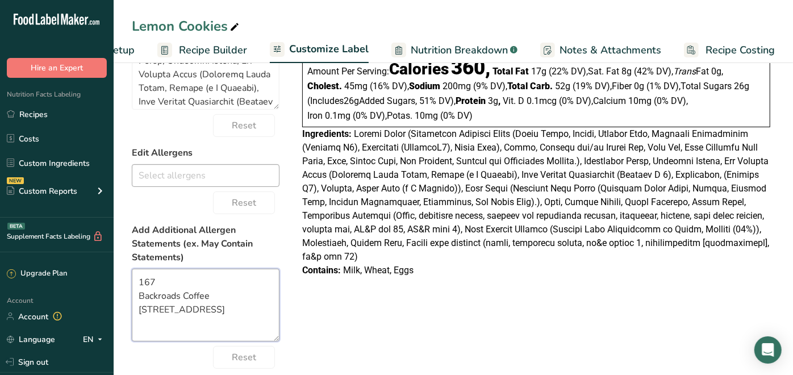
type textarea "Golden Oreos (Unbleached Enriched Flour (Wheat Flour, Niacin, Reduced Iron, Thi…"
type textarea "167g Backroads Coffee 111 Carlisle Ave Onalaska, WA 98570"
type textarea "Golden Oreos (Unbleached Enriched Flour (Wheat Flour, Niacin, Reduced Iron, Thi…"
type textarea "167g/ Backroads Coffee 111 Carlisle Ave Onalaska, WA 98570"
type textarea "Golden Oreos (Unbleached Enriched Flour (Wheat Flour, Niacin, Reduced Iron, Thi…"
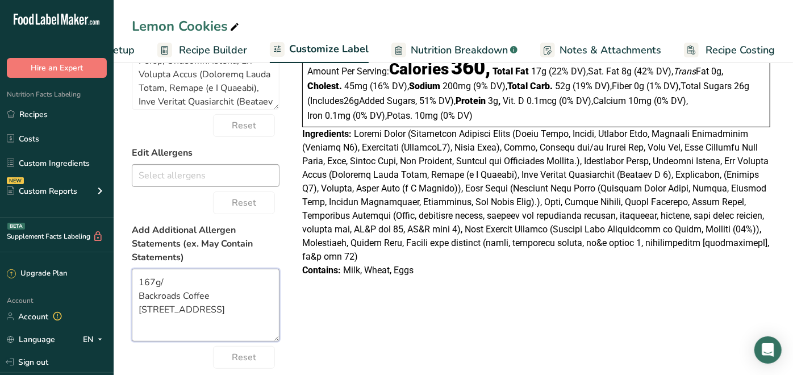
type textarea "167g/5 Backroads Coffee 111 Carlisle Ave Onalaska, WA 98570"
type textarea "Golden Oreos (Unbleached Enriched Flour (Wheat Flour, Niacin, Reduced Iron, Thi…"
type textarea "167g/5. Backroads Coffee 111 Carlisle Ave Onalaska, WA 98570"
type textarea "Golden Oreos (Unbleached Enriched Flour (Wheat Flour, Niacin, Reduced Iron, Thi…"
type textarea "167g/5.9 Backroads Coffee 111 Carlisle Ave Onalaska, WA 98570"
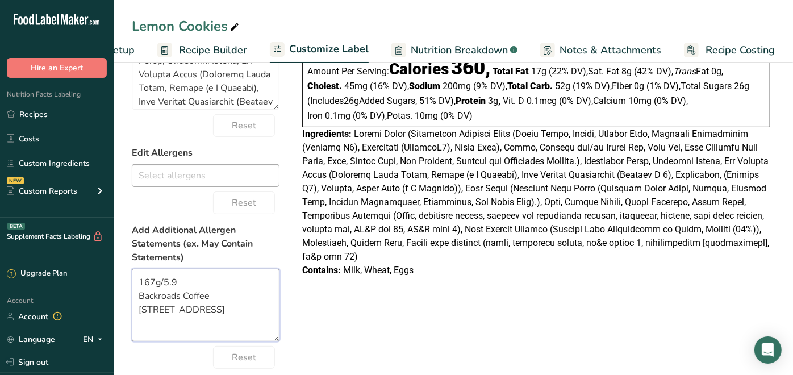
type textarea "Golden Oreos (Unbleached Enriched Flour (Wheat Flour, Niacin, Reduced Iron, Thi…"
type textarea "167g/5.9o Backroads Coffee 111 Carlisle Ave Onalaska, WA 98570"
type textarea "Golden Oreos (Unbleached Enriched Flour (Wheat Flour, Niacin, Reduced Iron, Thi…"
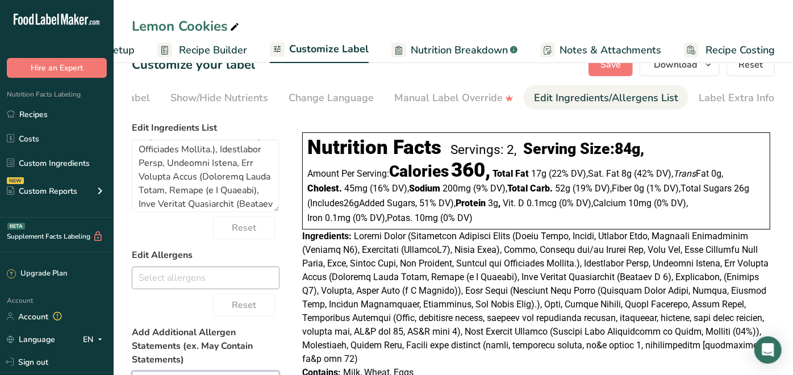
scroll to position [0, 0]
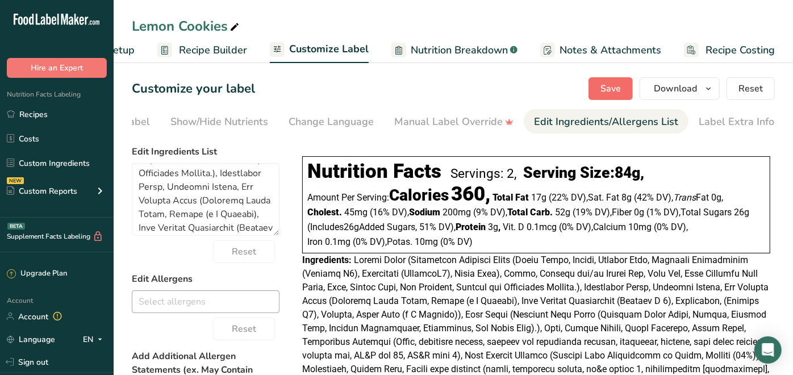
type textarea "167g/5.9oz Backroads Coffee 111 Carlisle Ave Onalaska, WA 98570"
click at [608, 78] on button "Save" at bounding box center [610, 88] width 44 height 23
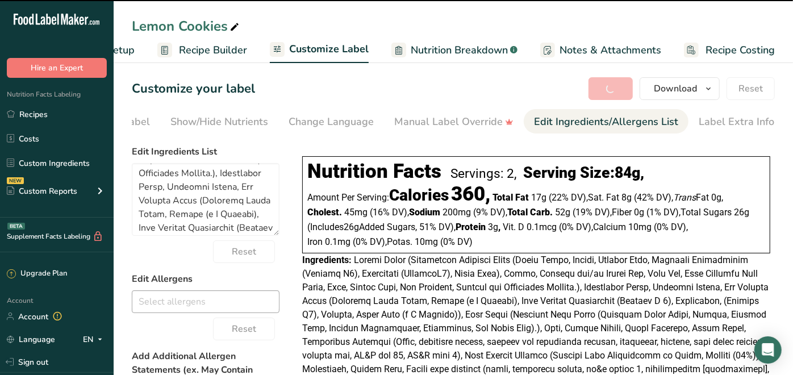
type textarea "Golden Oreos (Unbleached Enriched Flour (Wheat Flour, Niacin, Reduced Iron, Thi…"
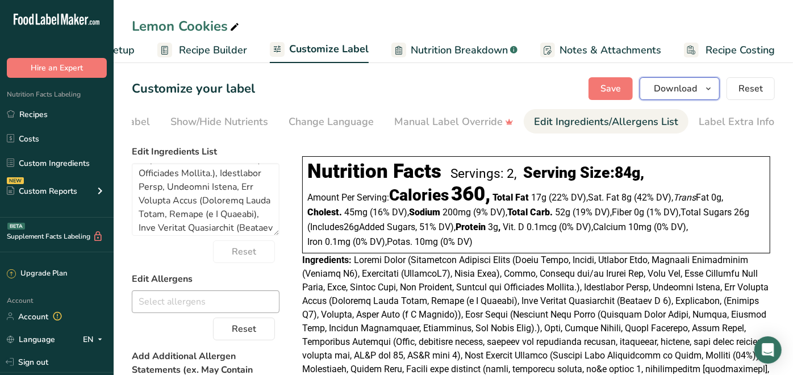
click at [661, 90] on span "Download" at bounding box center [675, 89] width 43 height 14
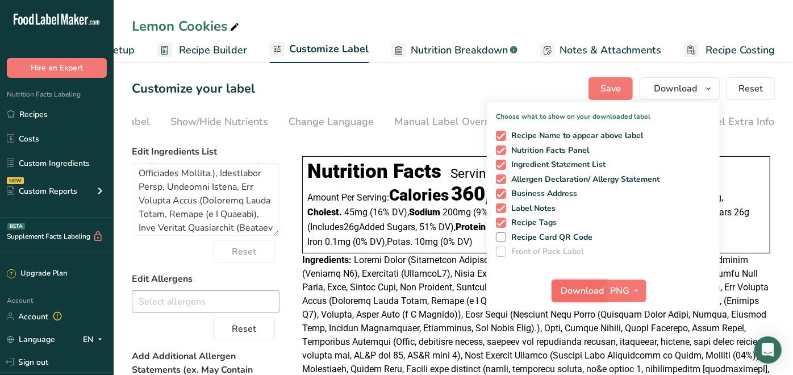
click at [595, 289] on span "Download" at bounding box center [582, 291] width 43 height 14
